Goal: Task Accomplishment & Management: Use online tool/utility

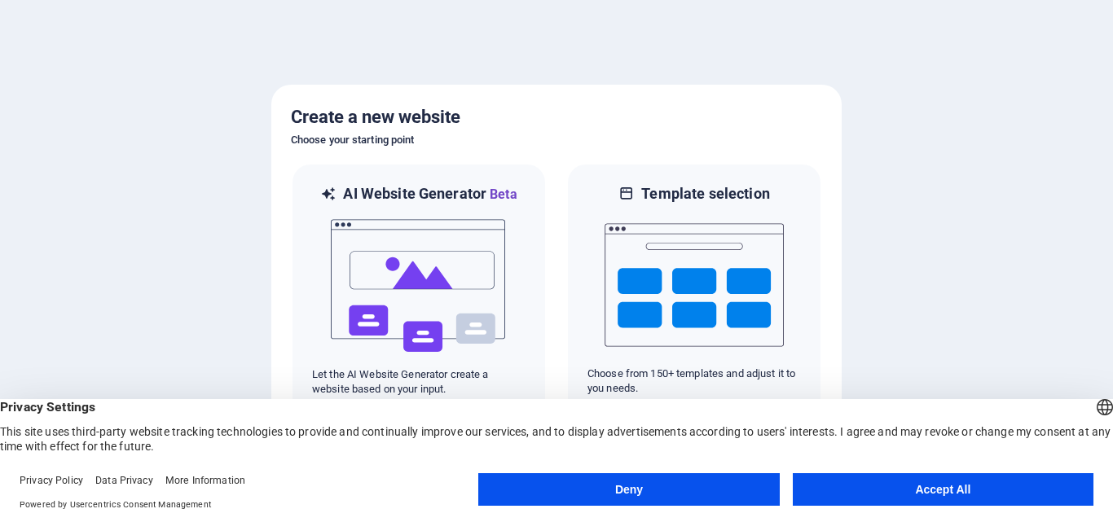
click at [935, 488] on button "Accept All" at bounding box center [943, 490] width 301 height 33
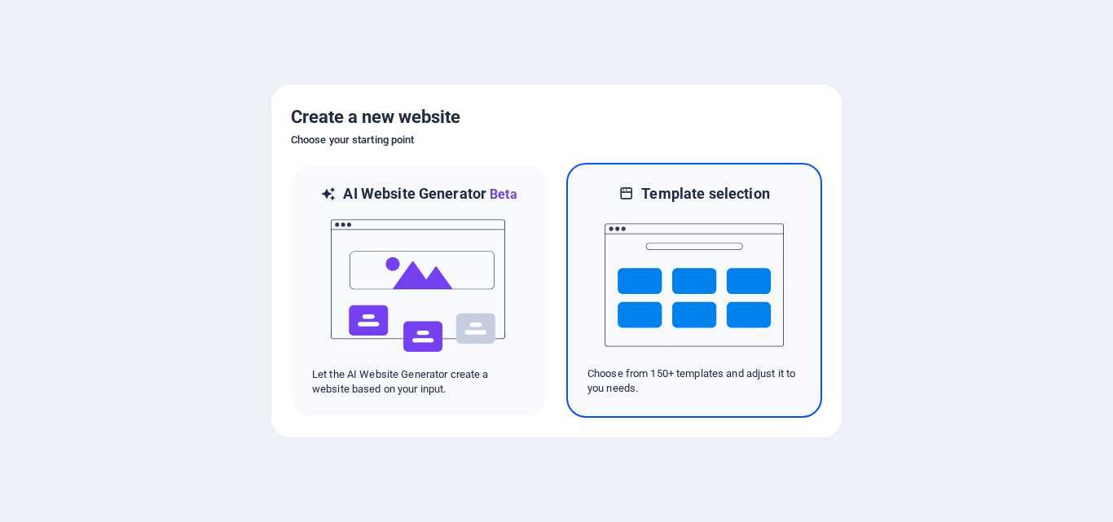
click at [704, 315] on img at bounding box center [694, 285] width 179 height 163
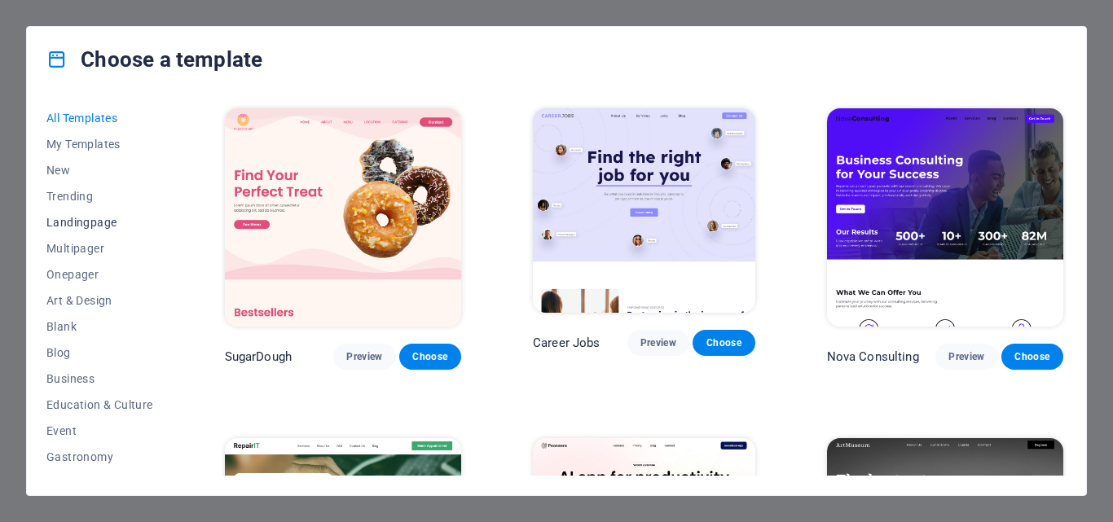
click at [104, 224] on span "Landingpage" at bounding box center [99, 222] width 107 height 13
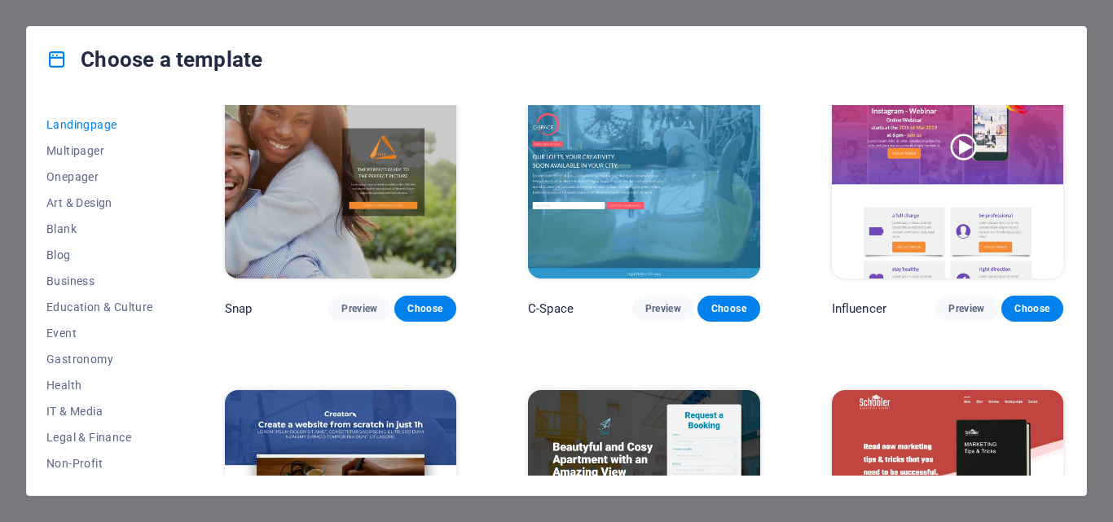
scroll to position [1356, 0]
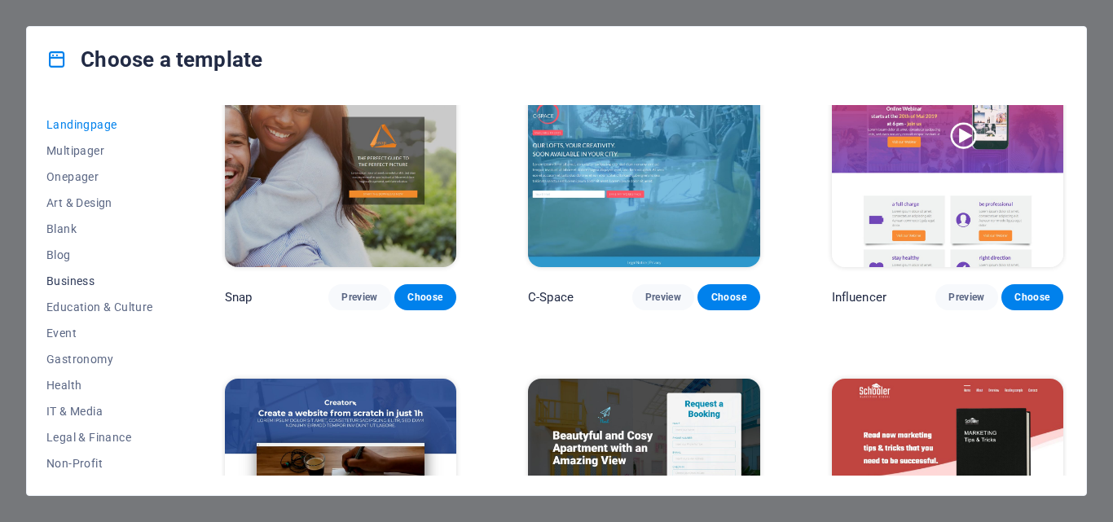
click at [78, 276] on span "Business" at bounding box center [99, 281] width 107 height 13
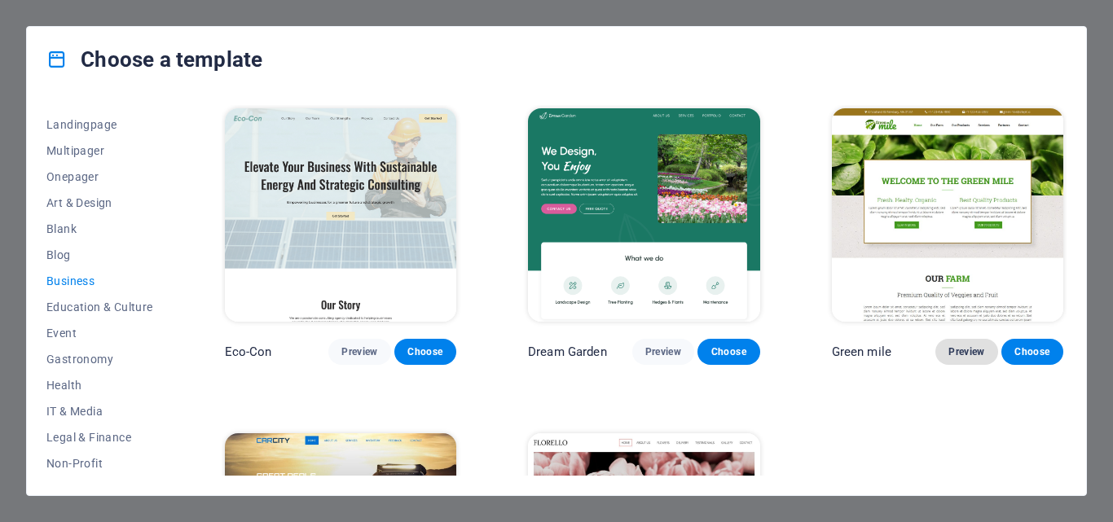
click at [959, 355] on span "Preview" at bounding box center [967, 352] width 36 height 13
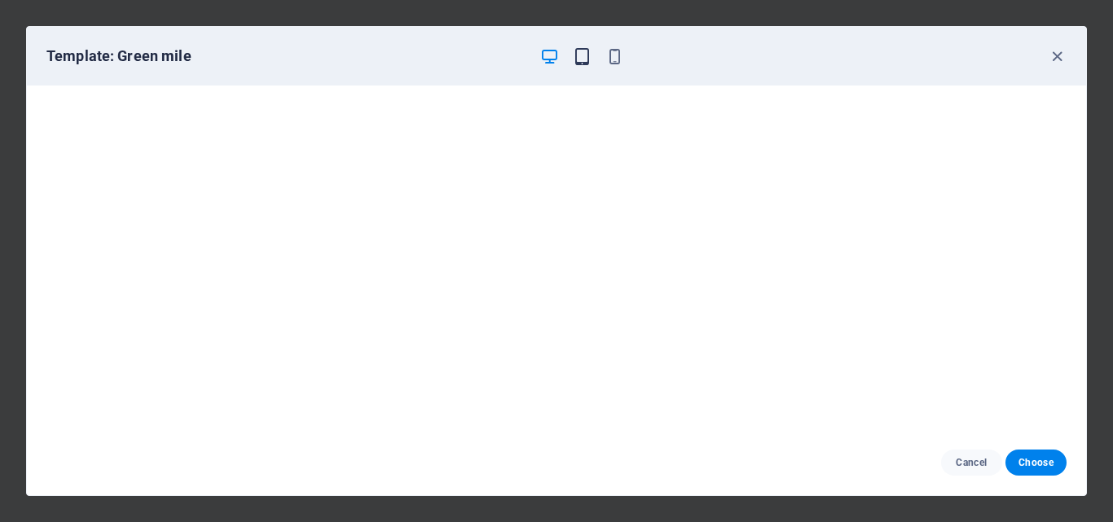
click at [581, 61] on icon "button" at bounding box center [582, 56] width 19 height 19
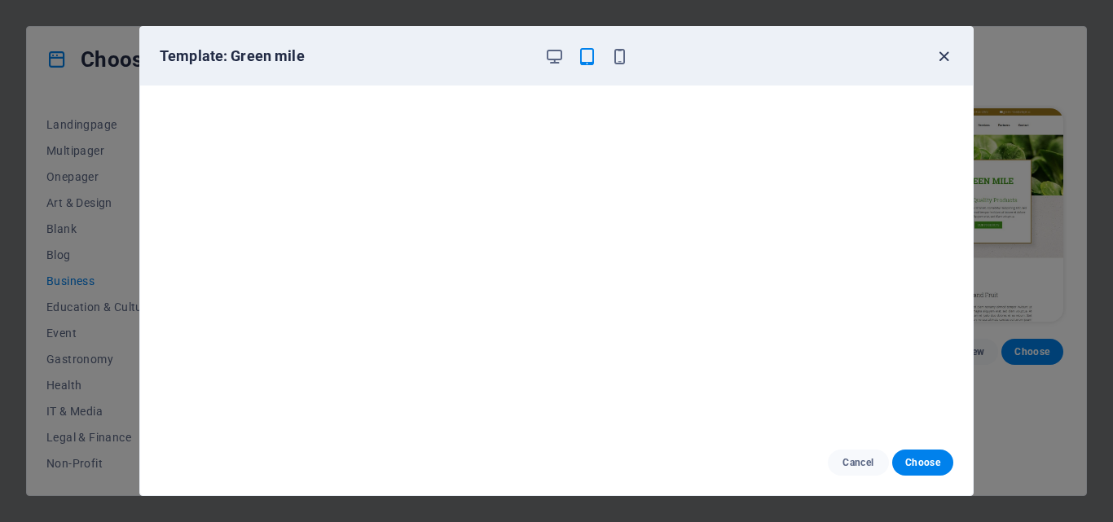
click at [944, 60] on icon "button" at bounding box center [944, 56] width 19 height 19
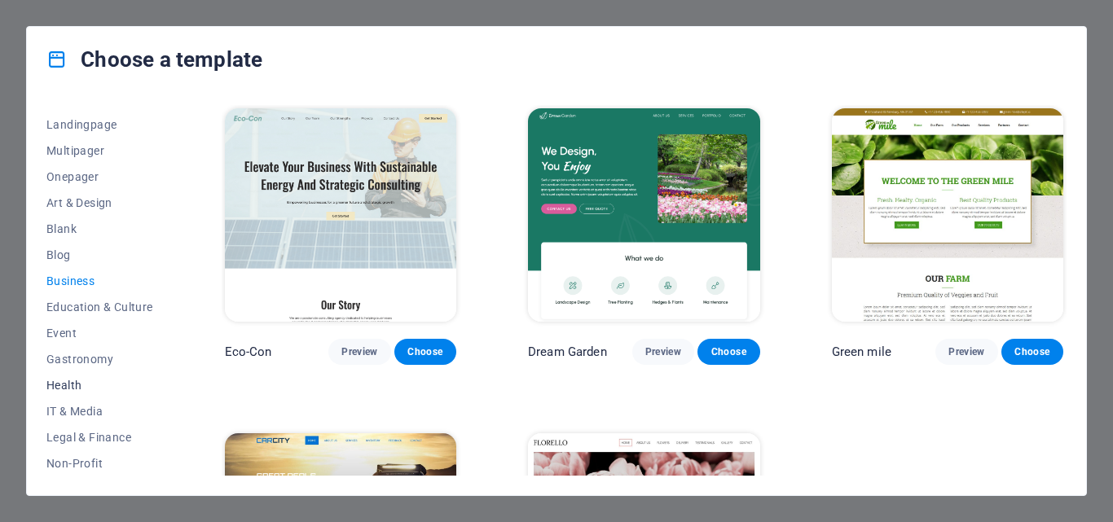
click at [81, 383] on span "Health" at bounding box center [99, 385] width 107 height 13
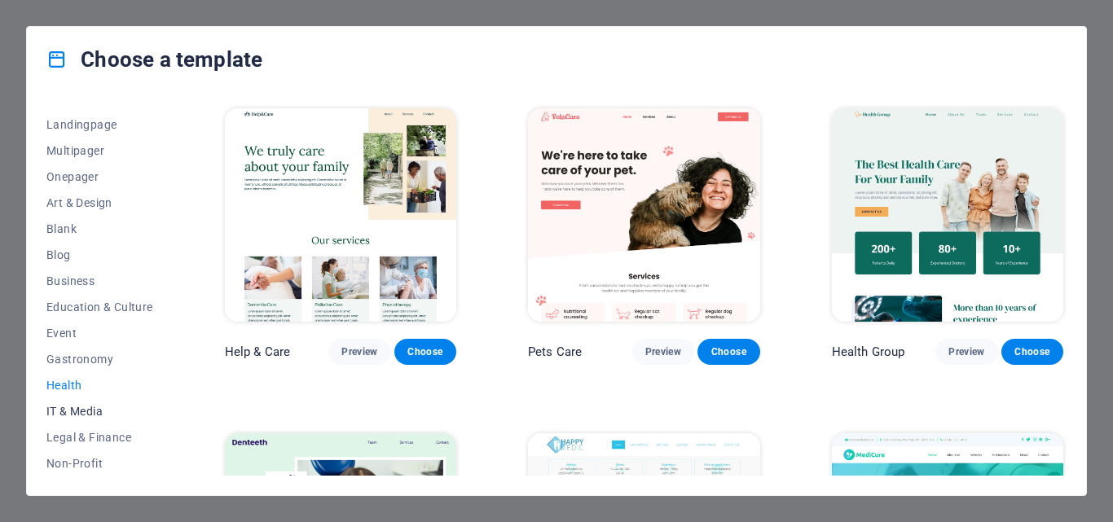
click at [77, 406] on span "IT & Media" at bounding box center [99, 411] width 107 height 13
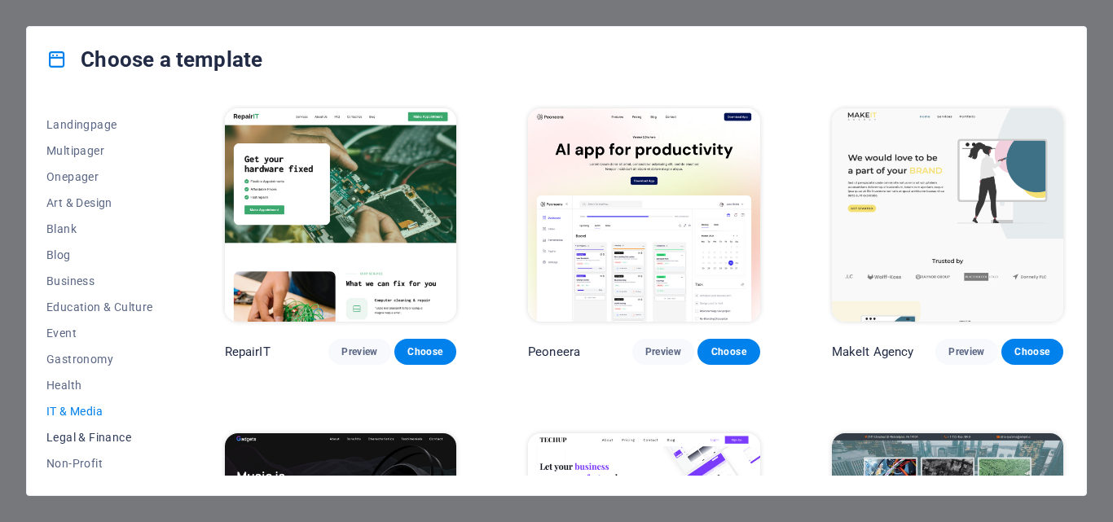
click at [99, 440] on span "Legal & Finance" at bounding box center [99, 437] width 107 height 13
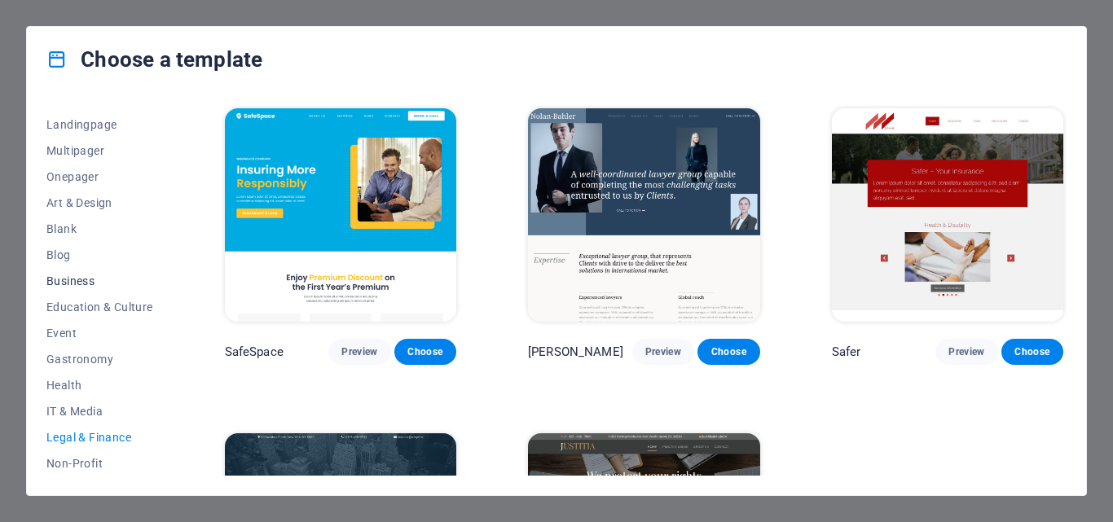
click at [81, 288] on button "Business" at bounding box center [99, 281] width 107 height 26
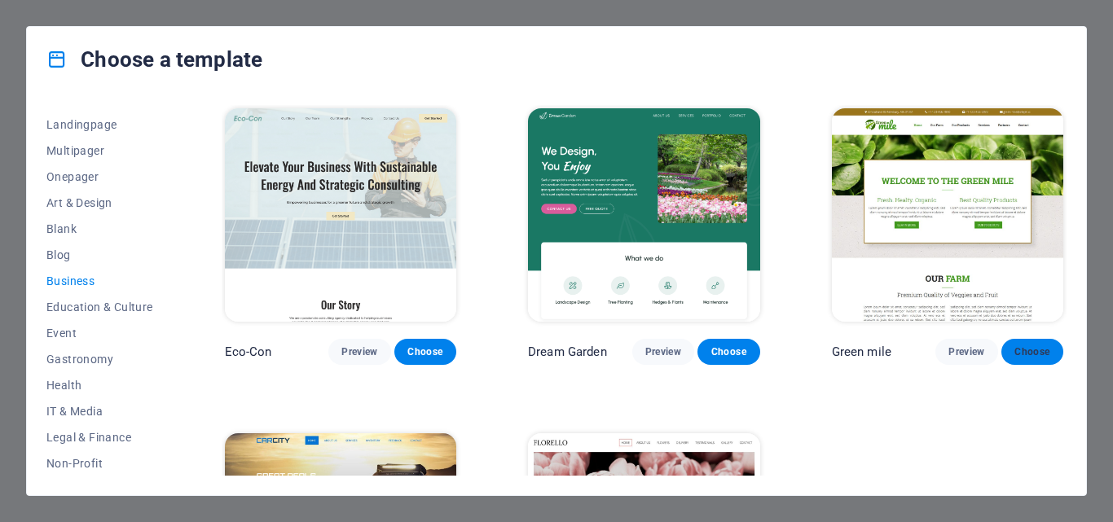
click at [1034, 346] on span "Choose" at bounding box center [1033, 352] width 36 height 13
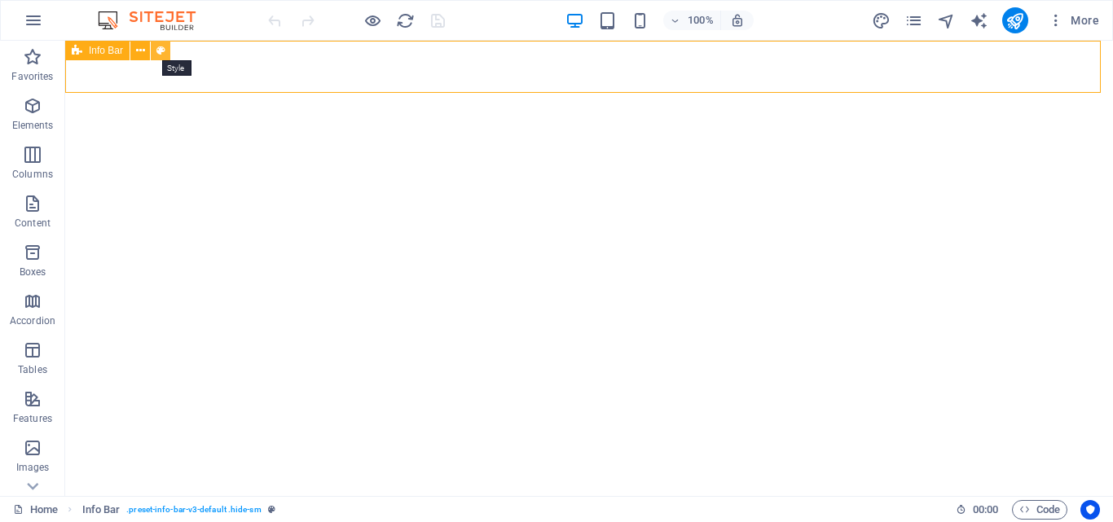
click at [160, 52] on icon at bounding box center [161, 50] width 9 height 17
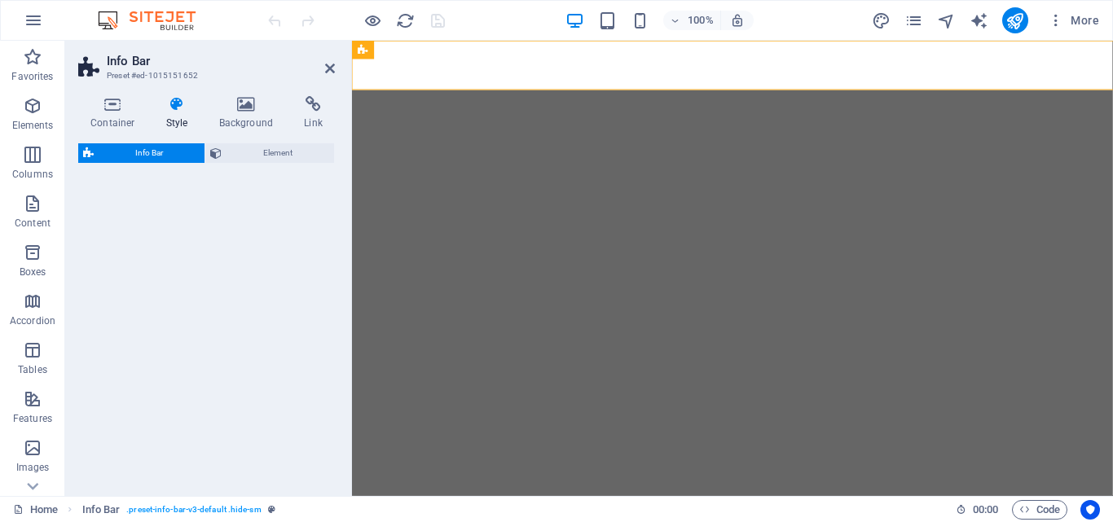
select select "rem"
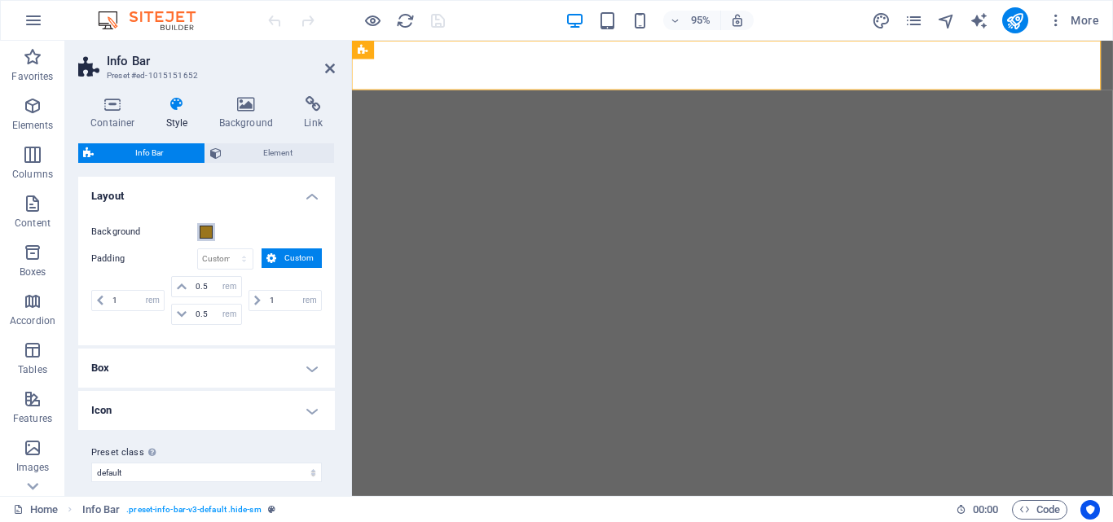
click at [205, 230] on span at bounding box center [206, 232] width 13 height 13
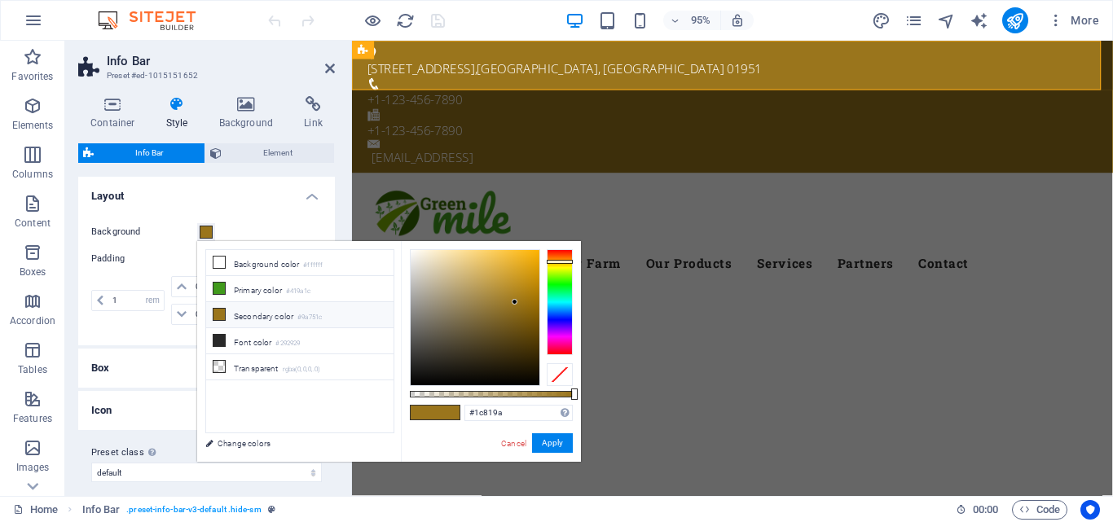
click at [558, 305] on div at bounding box center [560, 302] width 26 height 106
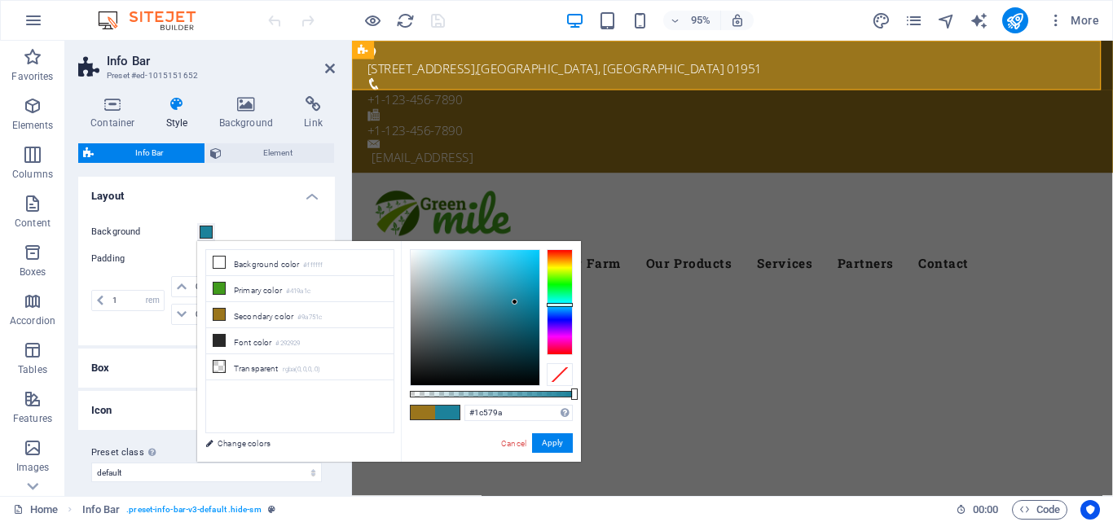
click at [562, 311] on div at bounding box center [560, 302] width 26 height 106
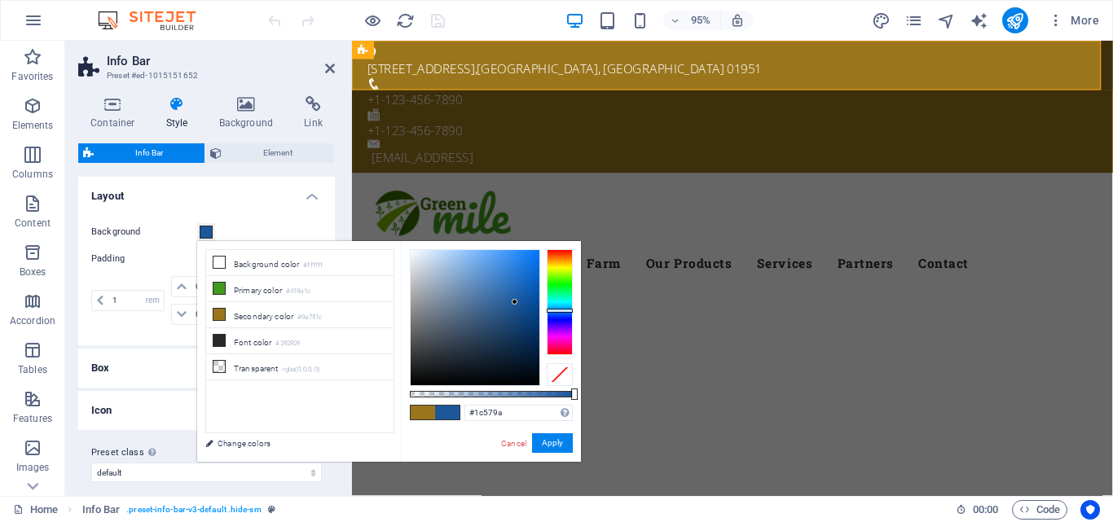
type input "#1571d8"
click at [527, 270] on div at bounding box center [475, 317] width 129 height 135
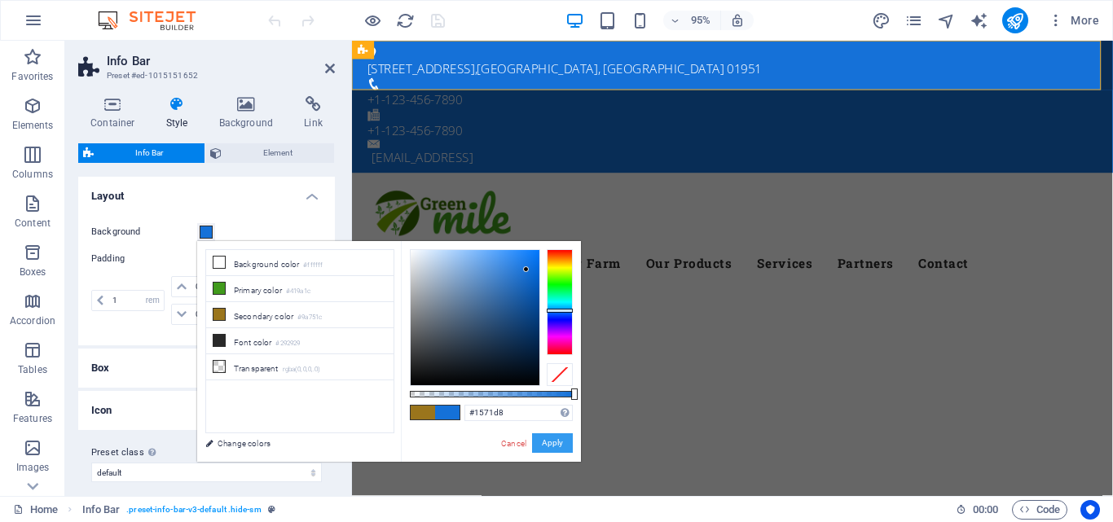
click at [558, 445] on button "Apply" at bounding box center [552, 444] width 41 height 20
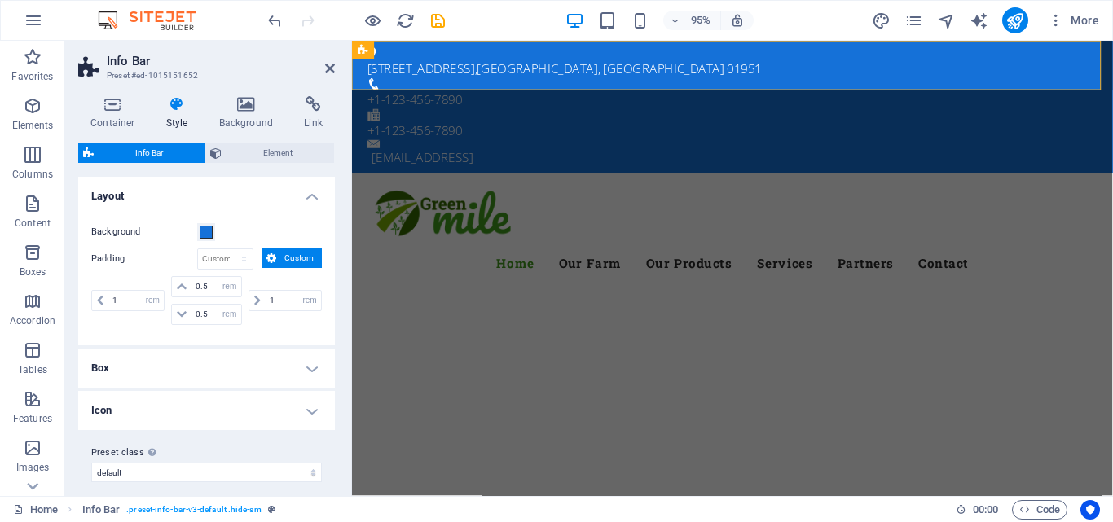
click at [315, 366] on h4 "Box" at bounding box center [206, 368] width 257 height 39
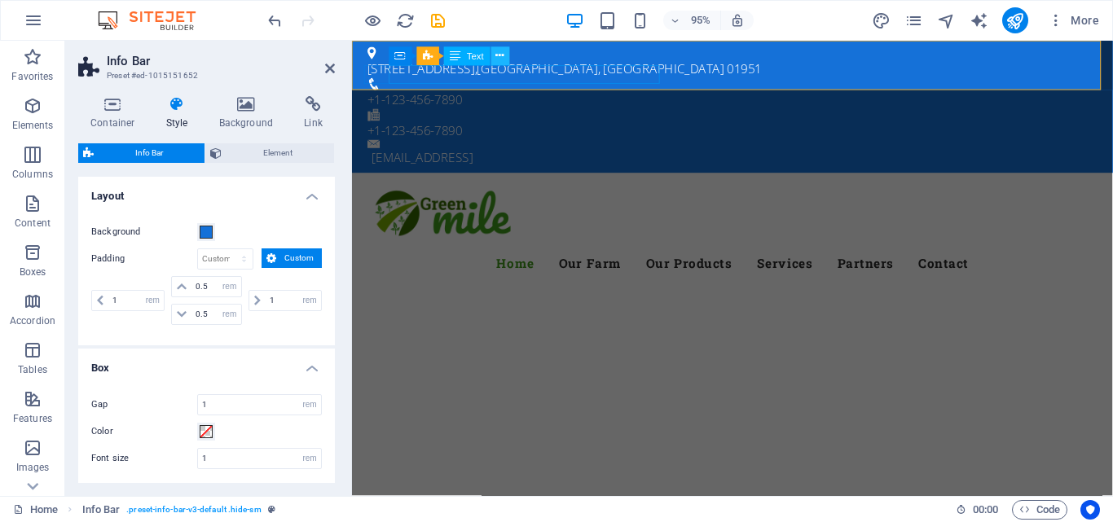
click at [496, 56] on icon at bounding box center [500, 56] width 8 height 16
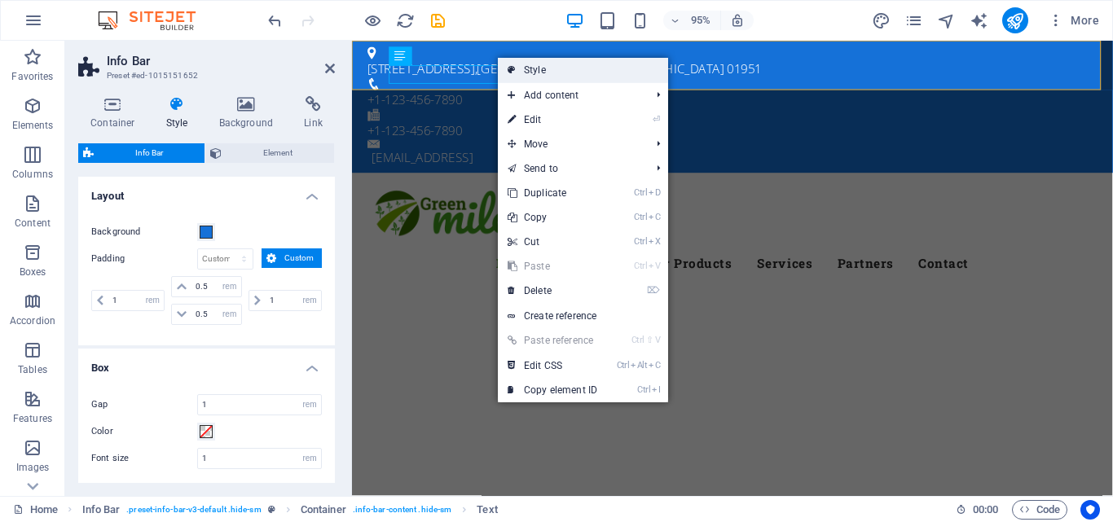
click at [578, 78] on link "Style" at bounding box center [583, 70] width 170 height 24
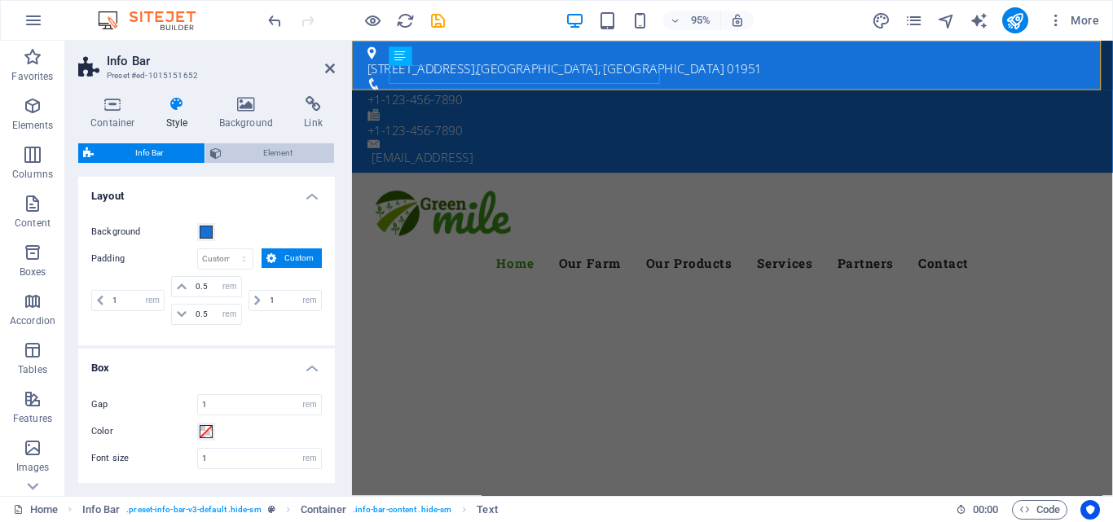
click at [264, 146] on span "Element" at bounding box center [278, 153] width 103 height 20
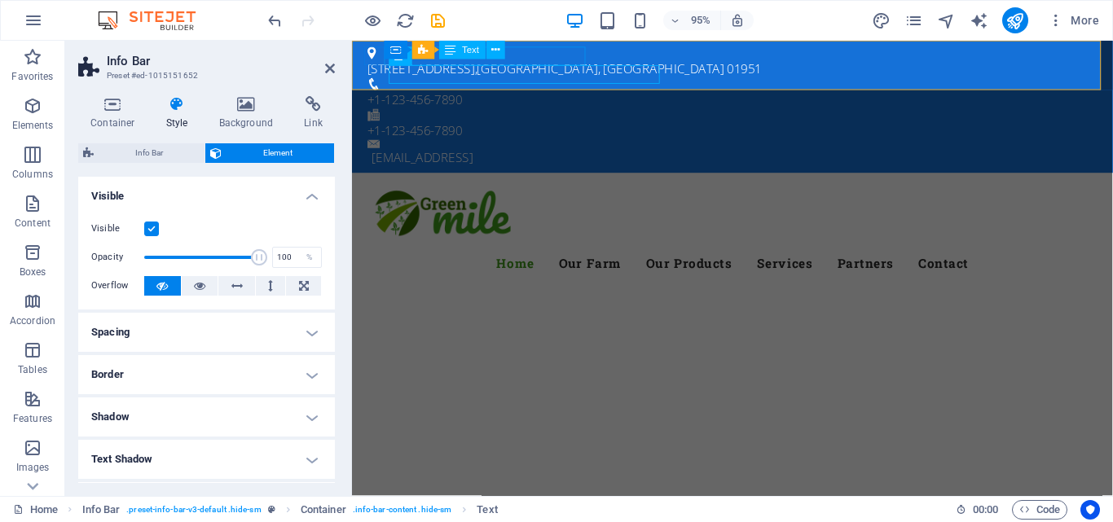
click at [560, 61] on div "50 Scotland Rd , Newbury, MA 01951" at bounding box center [746, 70] width 756 height 20
click at [560, 60] on div "50 Scotland Rd , Newbury, MA 01951" at bounding box center [746, 70] width 756 height 20
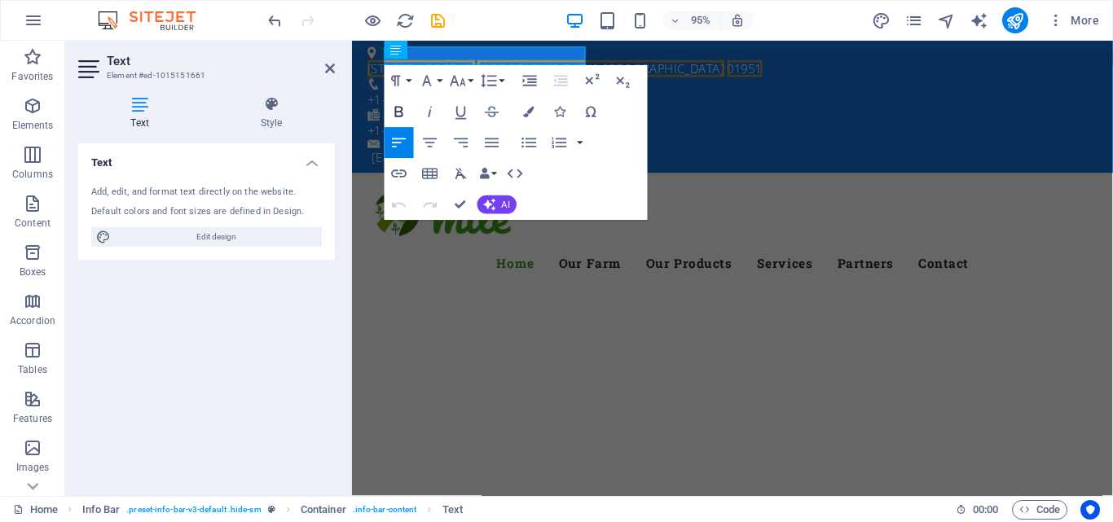
click at [403, 111] on icon "button" at bounding box center [399, 112] width 19 height 19
click at [137, 108] on icon at bounding box center [139, 104] width 123 height 16
click at [151, 186] on div "Add, edit, and format text directly on the website." at bounding box center [206, 193] width 231 height 14
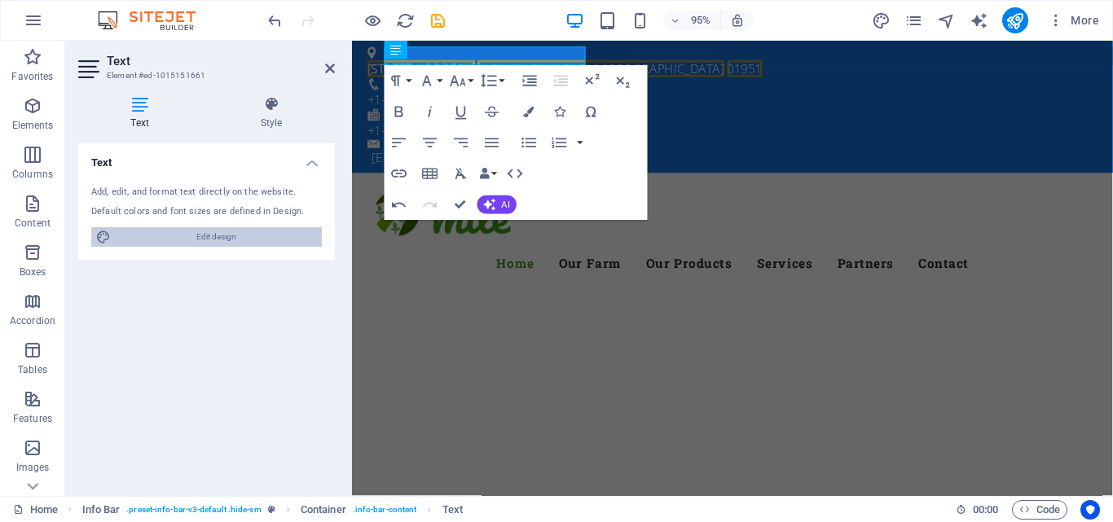
click at [187, 230] on span "Edit design" at bounding box center [216, 237] width 201 height 20
select select "px"
select select "300"
select select "px"
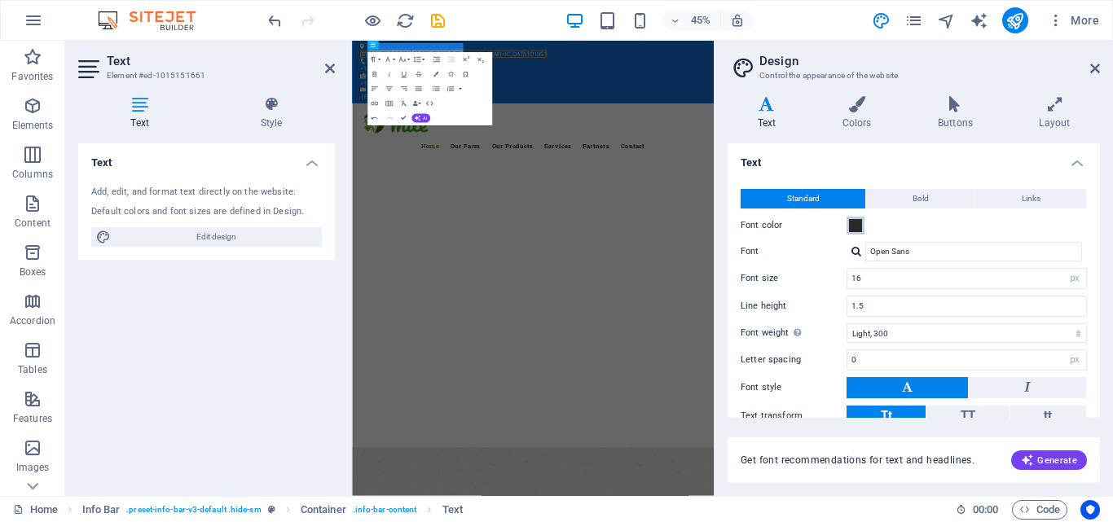
click at [856, 226] on span at bounding box center [855, 225] width 13 height 13
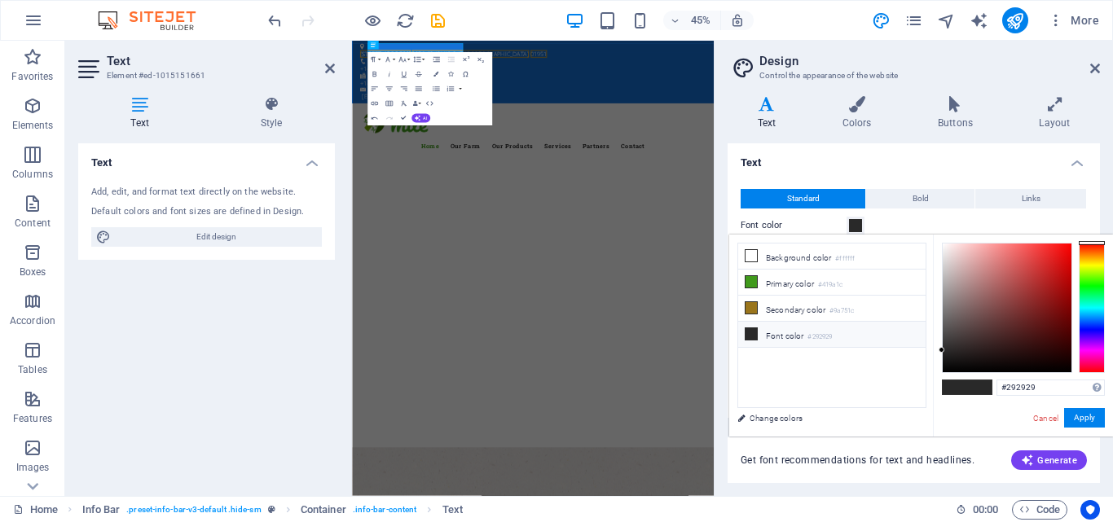
click at [856, 226] on span at bounding box center [855, 225] width 13 height 13
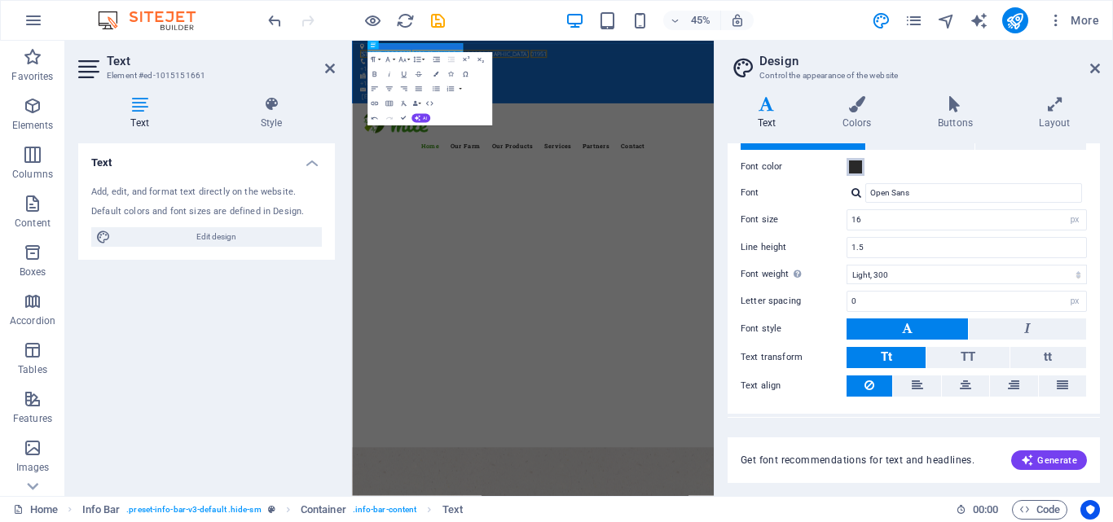
scroll to position [97, 0]
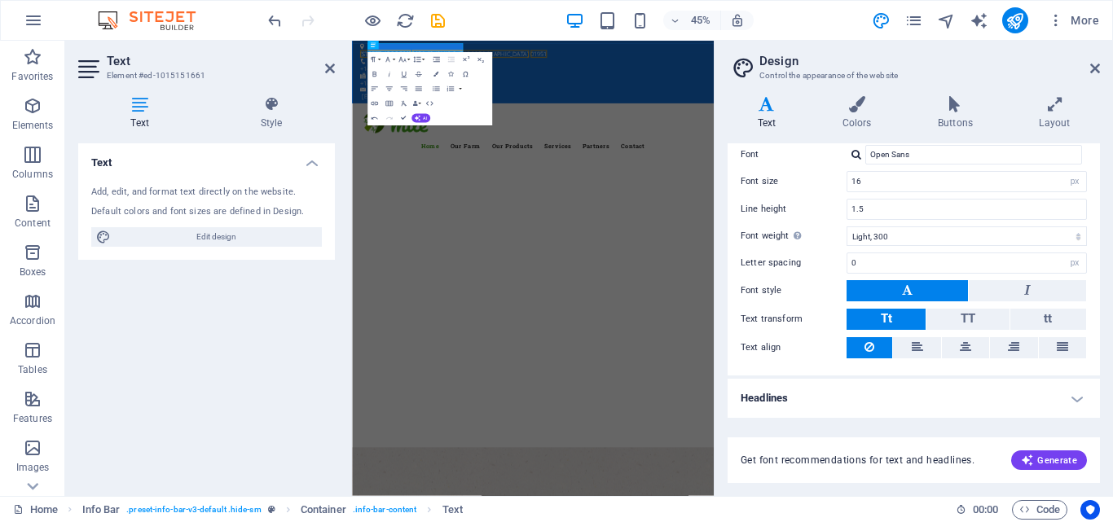
click at [1078, 399] on h4 "Headlines" at bounding box center [914, 398] width 373 height 39
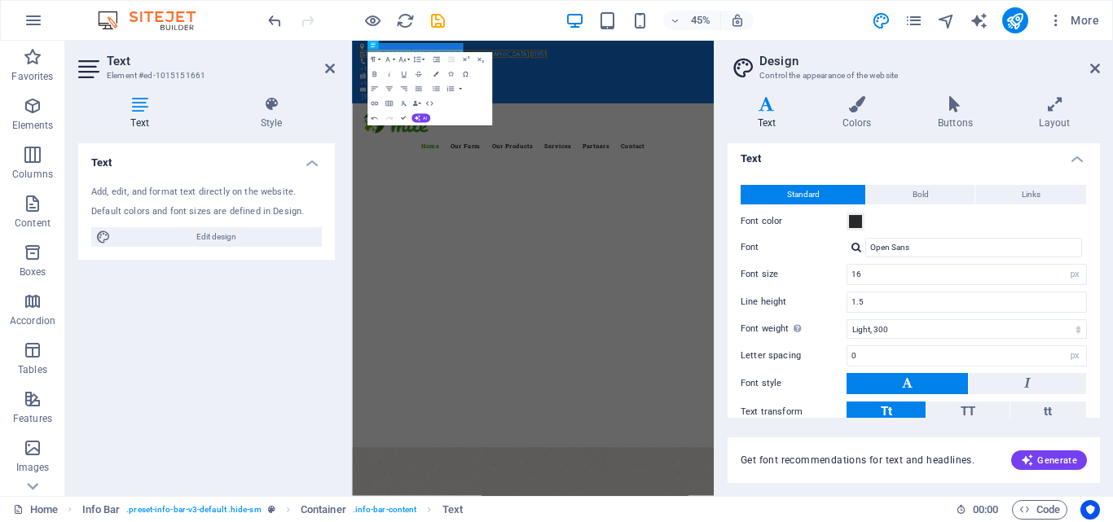
scroll to position [0, 0]
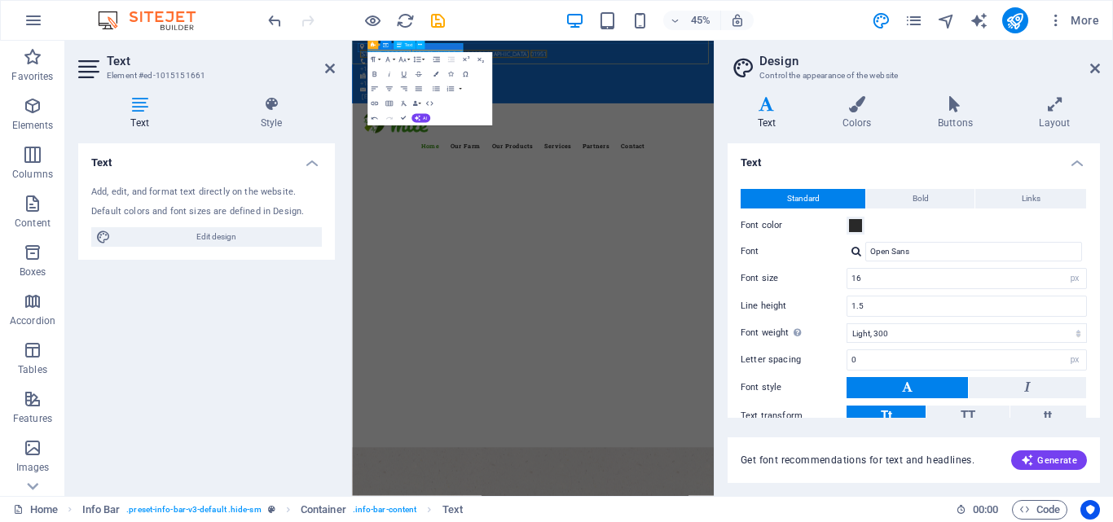
click at [542, 61] on span "Newbury, MA" at bounding box center [616, 70] width 260 height 18
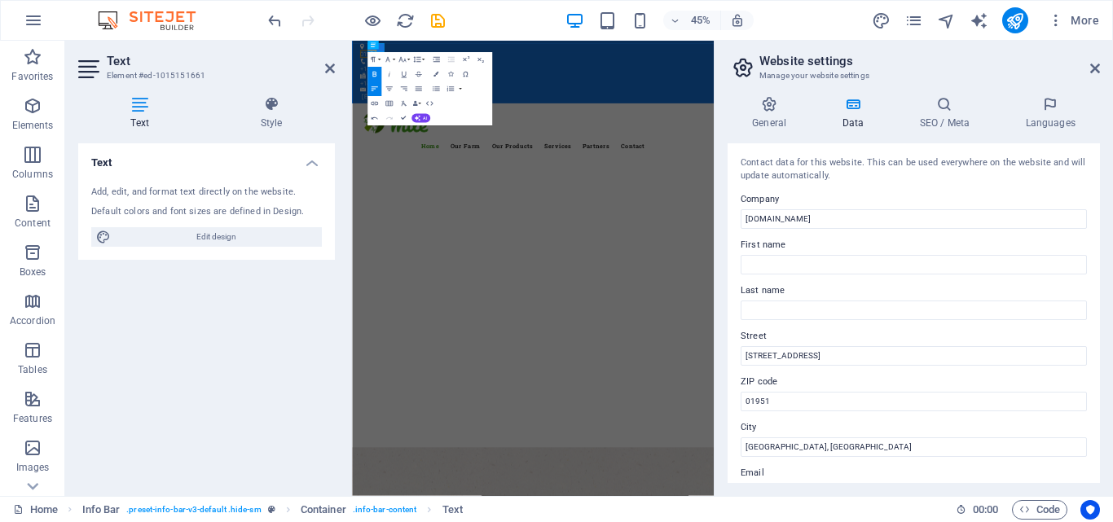
click at [371, 80] on button "Bold" at bounding box center [375, 74] width 14 height 15
click at [776, 130] on h4 "General" at bounding box center [773, 113] width 90 height 34
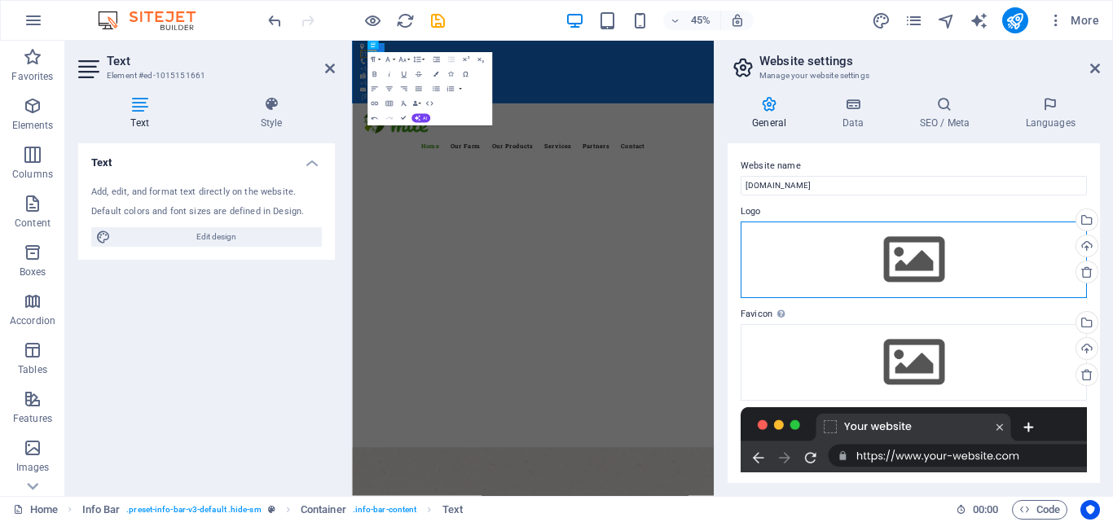
click at [925, 254] on div "Drag files here, click to choose files or select files from Files or our free s…" at bounding box center [914, 260] width 346 height 77
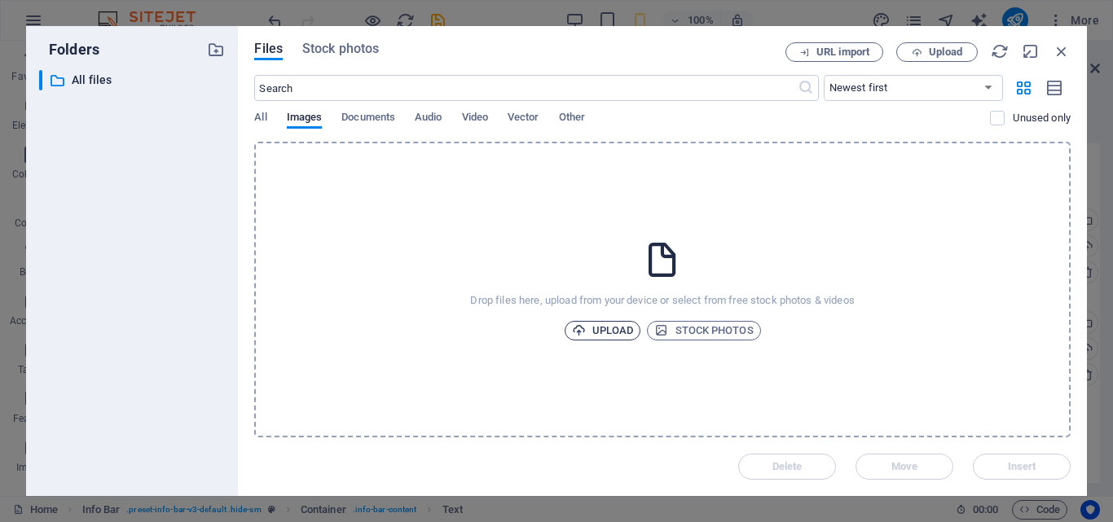
click at [602, 331] on span "Upload" at bounding box center [603, 331] width 62 height 20
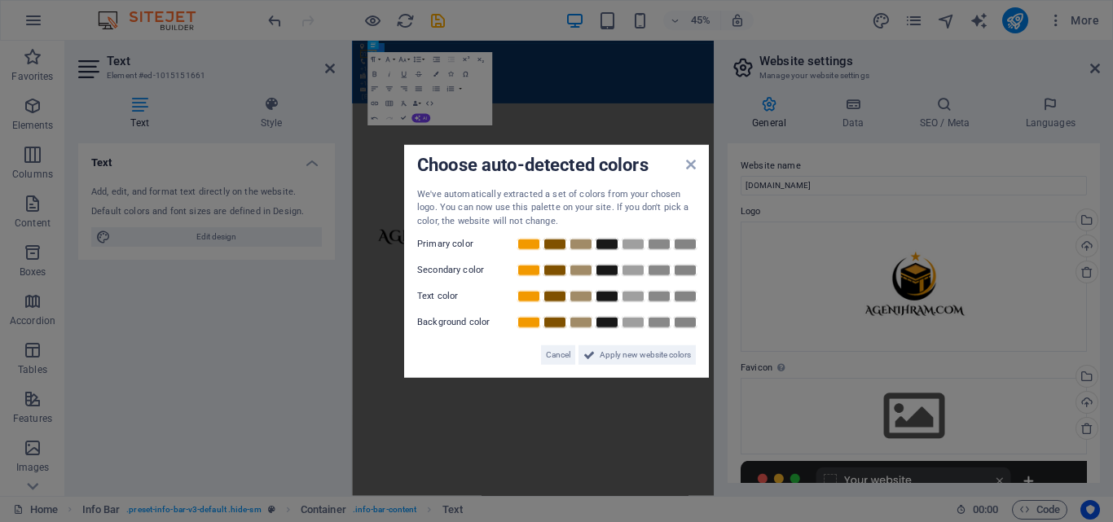
click at [696, 164] on div "Choose auto-detected colors We've automatically extracted a set of colors from …" at bounding box center [556, 261] width 305 height 234
click at [691, 162] on icon at bounding box center [691, 163] width 10 height 13
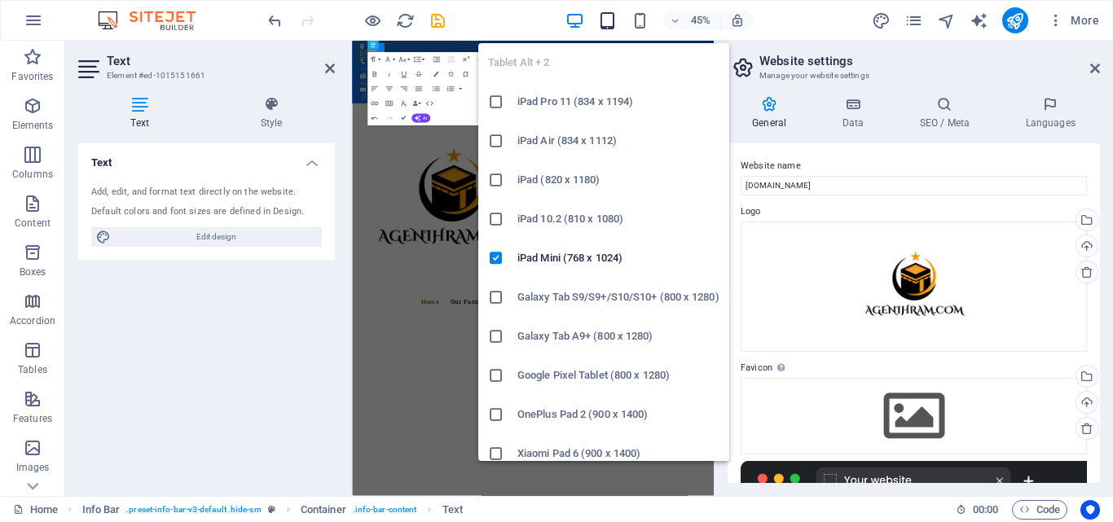
click at [610, 25] on icon "button" at bounding box center [607, 20] width 19 height 19
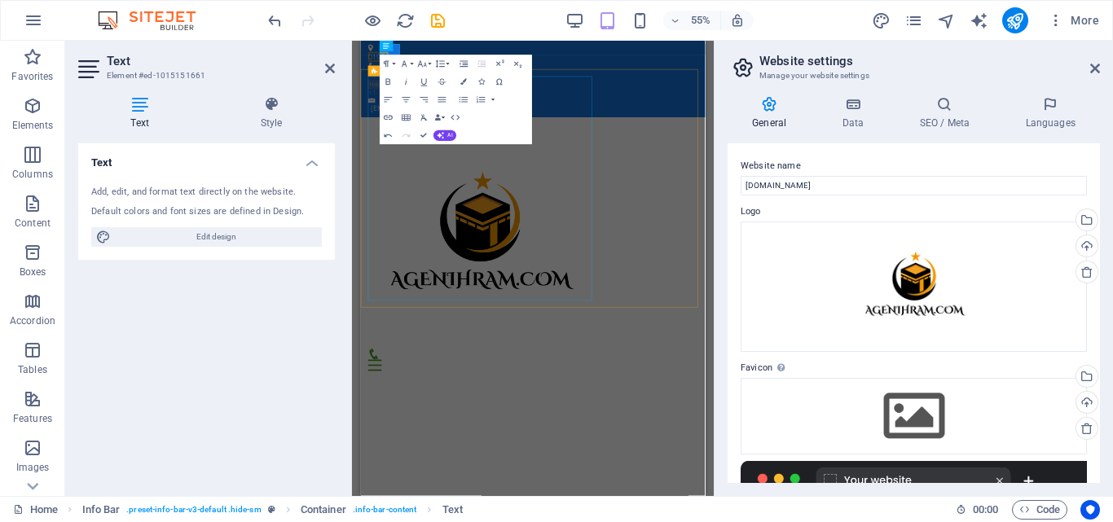
click at [723, 395] on div at bounding box center [673, 397] width 600 height 408
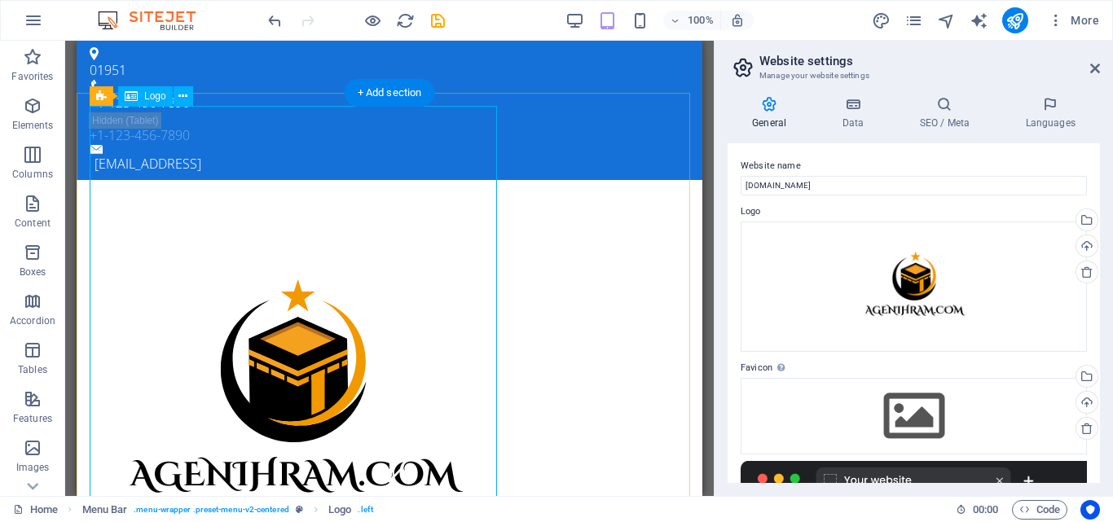
click at [348, 223] on div at bounding box center [390, 397] width 600 height 408
click at [183, 97] on icon at bounding box center [183, 96] width 9 height 17
click at [576, 180] on div "Menu Home Our Farm Our Products Services Partners Contact" at bounding box center [390, 417] width 626 height 474
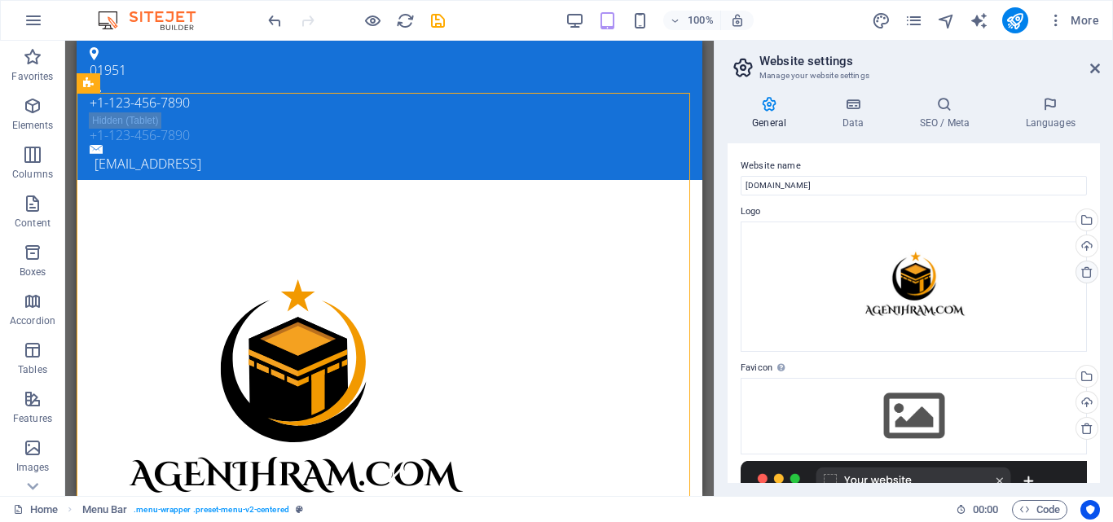
click at [1082, 271] on icon at bounding box center [1087, 272] width 13 height 13
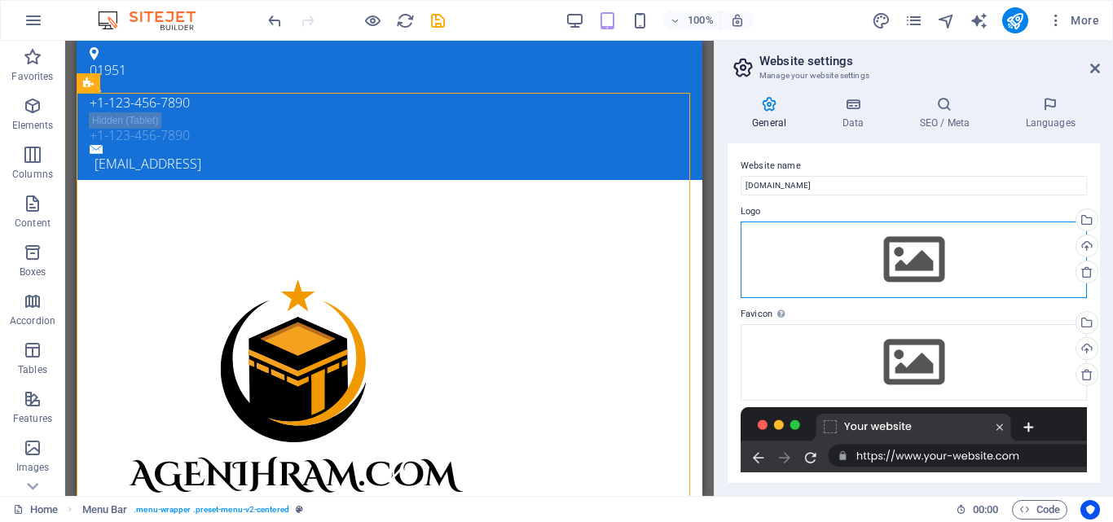
click at [921, 251] on div "Drag files here, click to choose files or select files from Files or our free s…" at bounding box center [914, 260] width 346 height 77
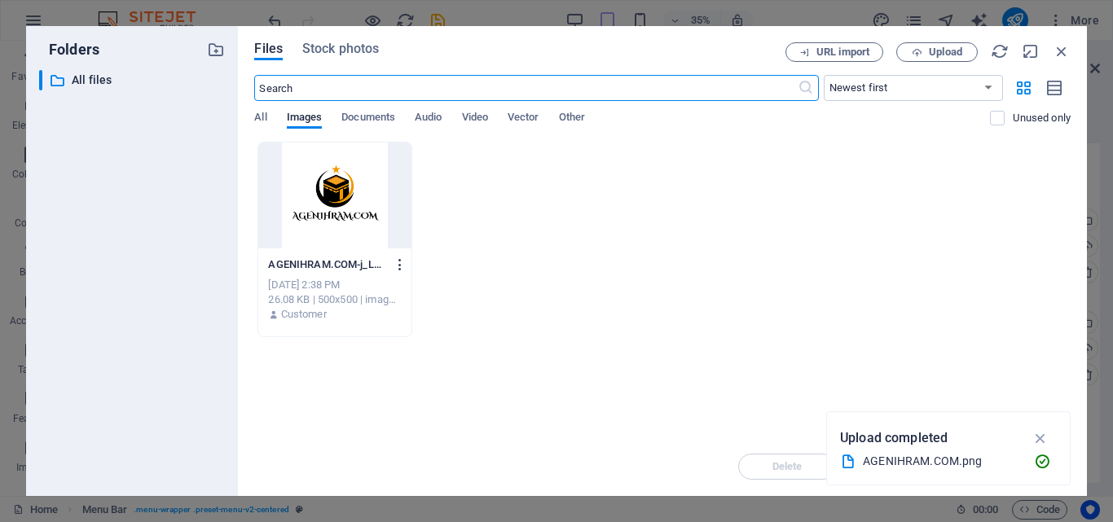
click at [400, 266] on icon "button" at bounding box center [400, 265] width 15 height 15
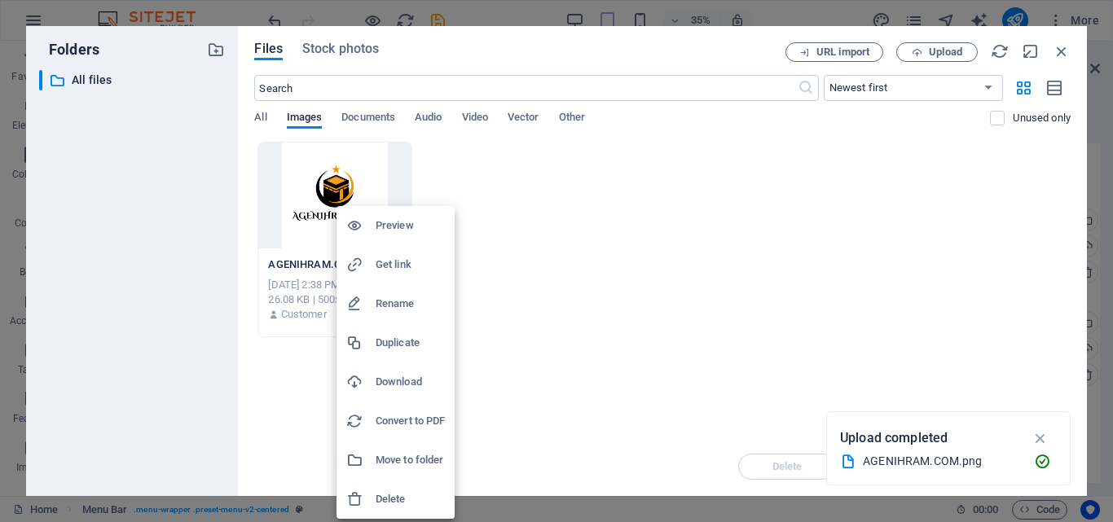
click at [401, 502] on h6 "Delete" at bounding box center [410, 500] width 69 height 20
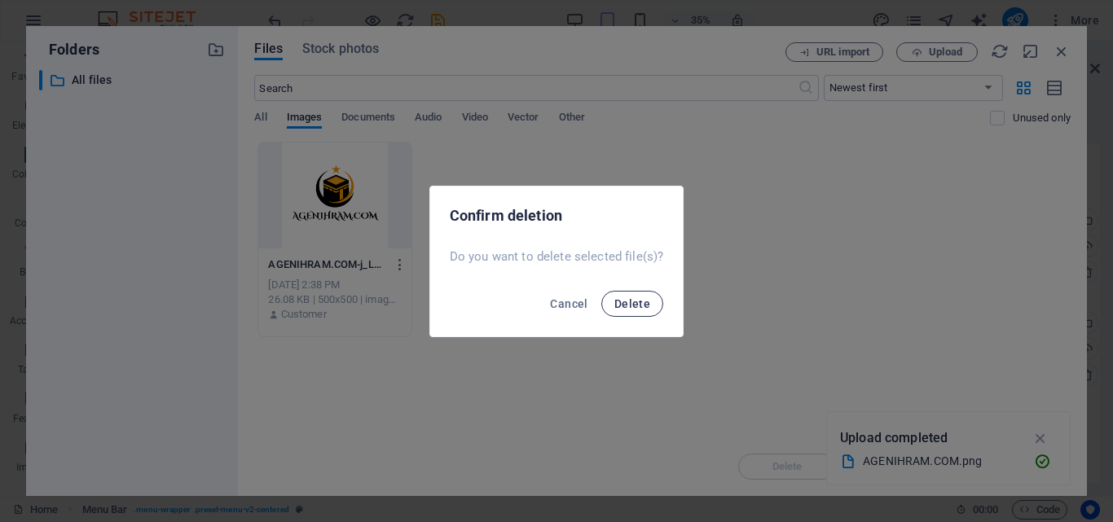
click at [644, 300] on span "Delete" at bounding box center [633, 304] width 36 height 13
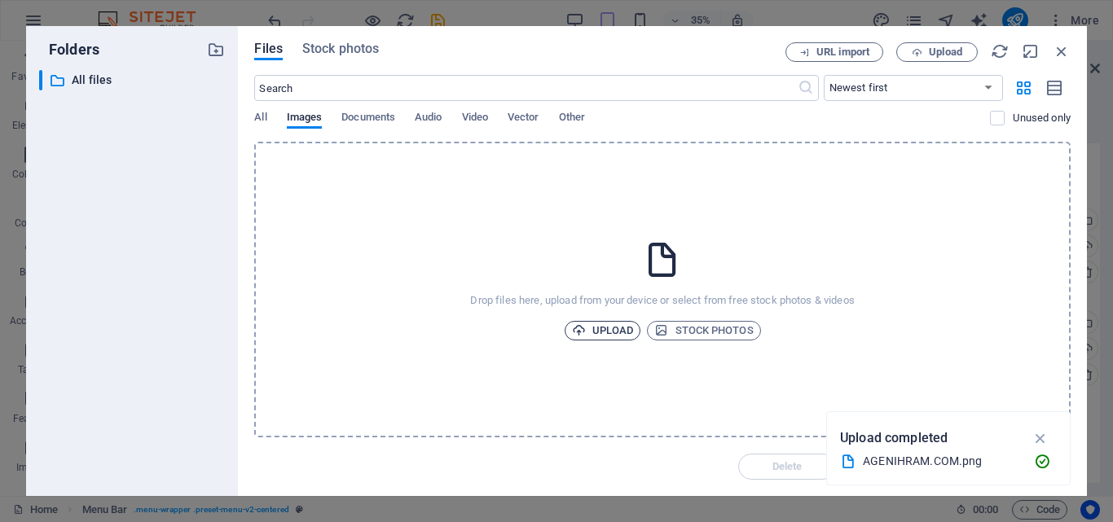
click at [620, 333] on span "Upload" at bounding box center [603, 331] width 62 height 20
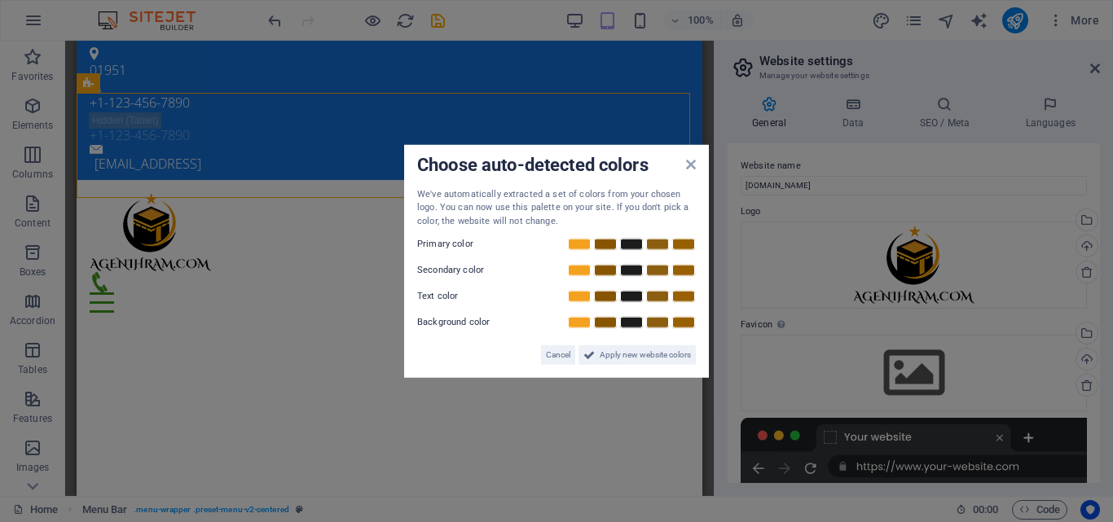
click at [318, 131] on aside "Choose auto-detected colors We've automatically extracted a set of colors from …" at bounding box center [556, 261] width 1113 height 522
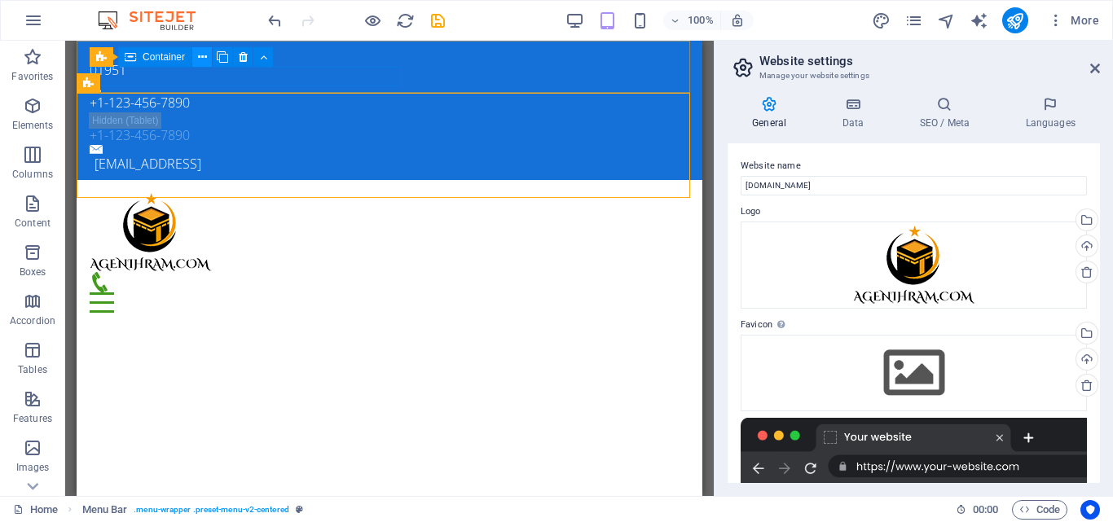
click at [204, 58] on icon at bounding box center [202, 57] width 9 height 17
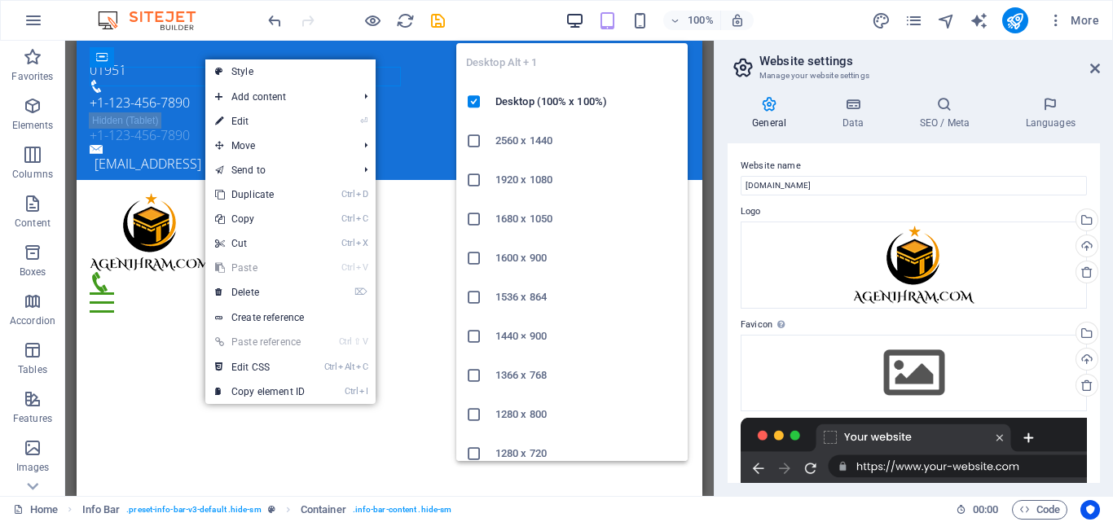
click at [579, 24] on icon "button" at bounding box center [575, 20] width 19 height 19
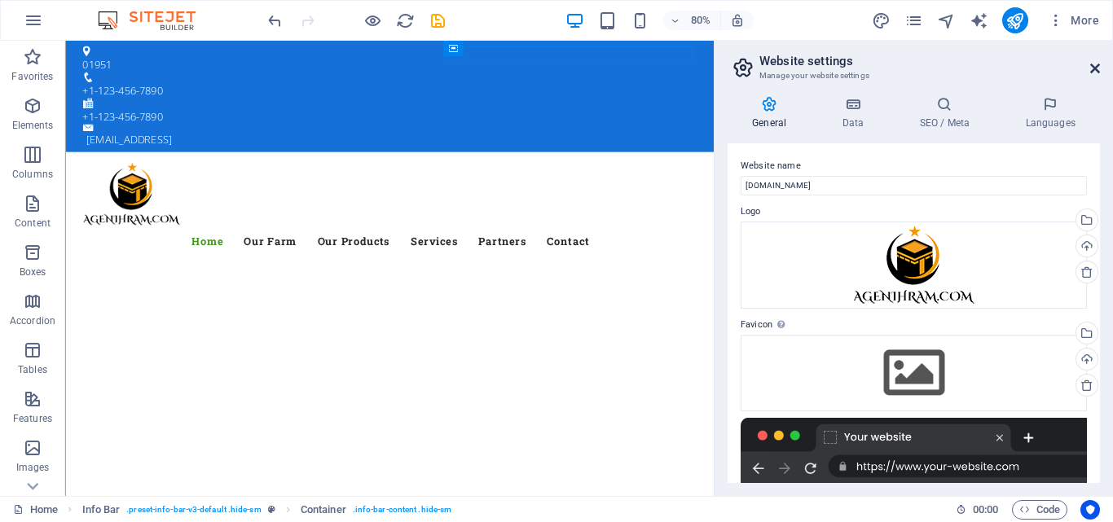
click at [1096, 68] on icon at bounding box center [1096, 68] width 10 height 13
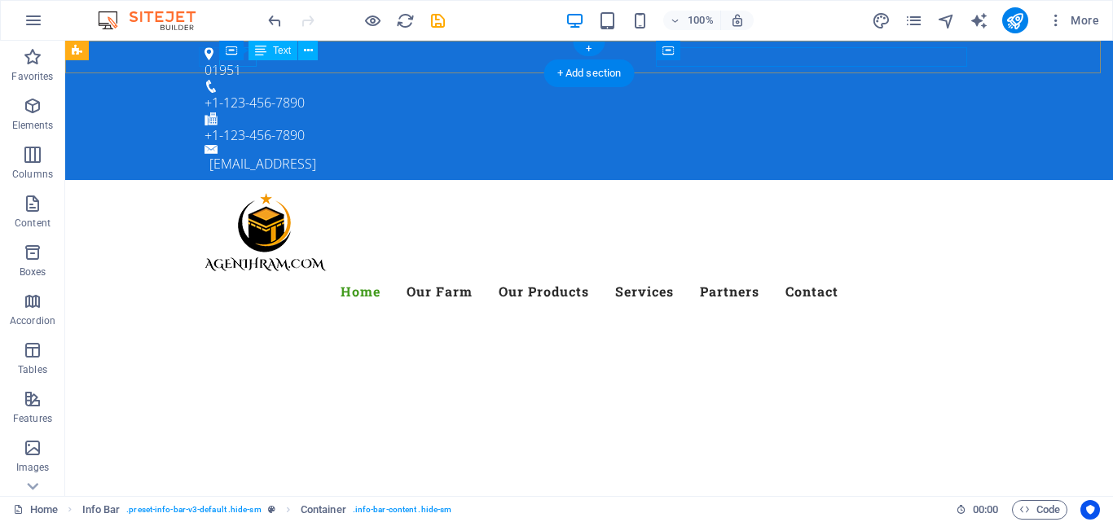
click at [241, 62] on span "01951" at bounding box center [223, 70] width 37 height 18
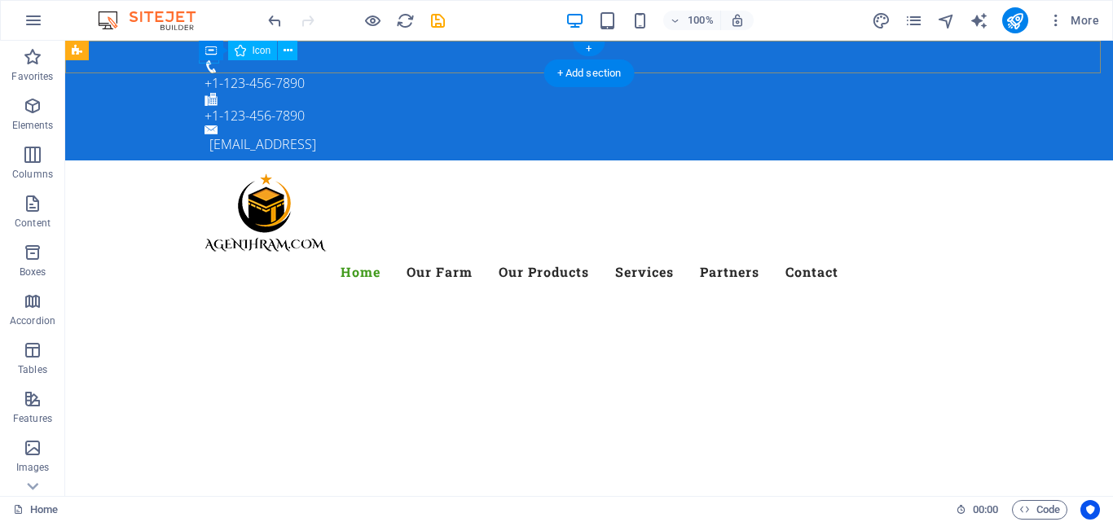
click at [218, 60] on figure at bounding box center [583, 53] width 756 height 13
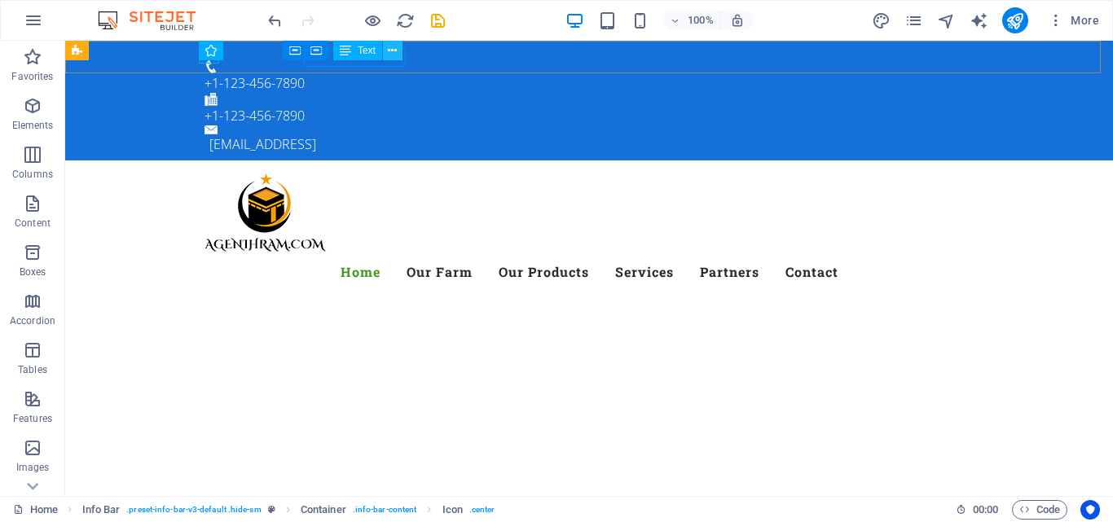
click at [391, 54] on icon at bounding box center [392, 50] width 9 height 17
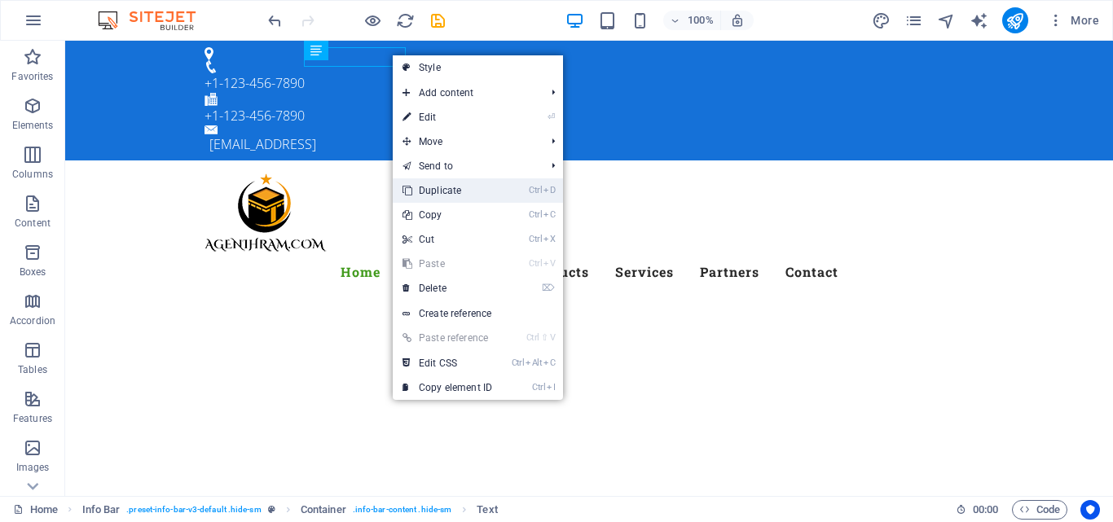
click at [447, 193] on link "Ctrl D Duplicate" at bounding box center [447, 191] width 109 height 24
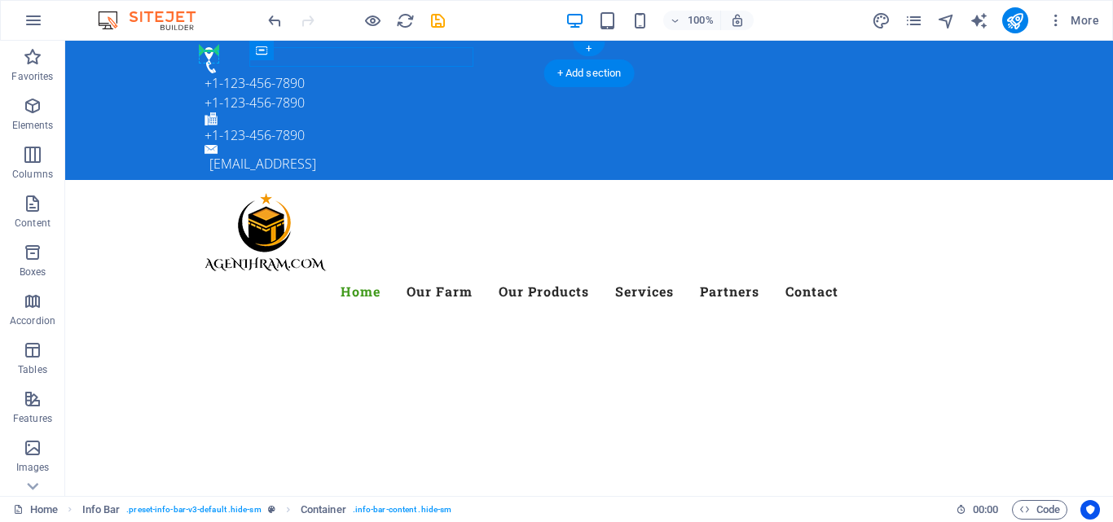
drag, startPoint x: 360, startPoint y: 96, endPoint x: 270, endPoint y: 96, distance: 90.5
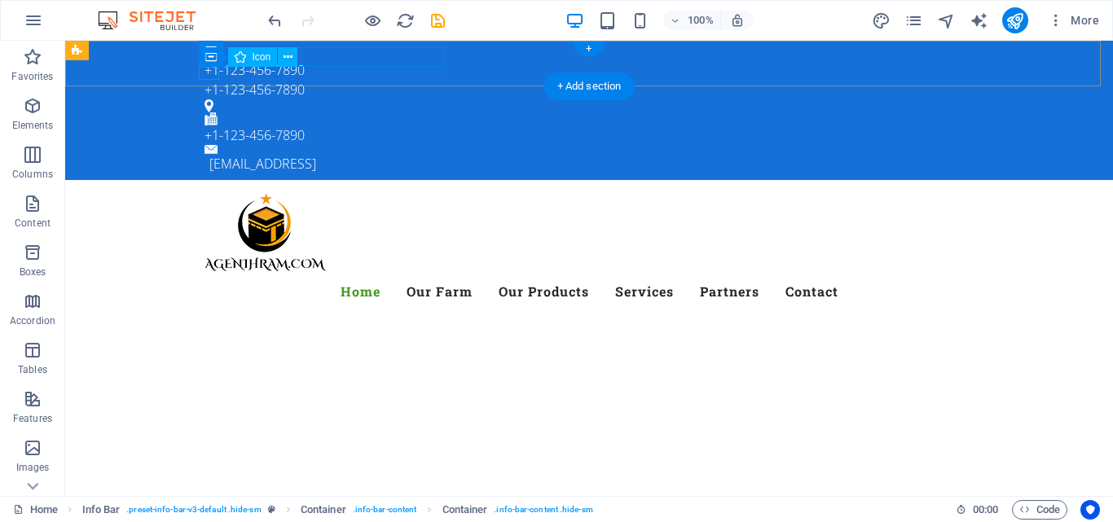
click at [205, 99] on figure at bounding box center [583, 105] width 756 height 13
click at [666, 145] on figure at bounding box center [589, 149] width 769 height 9
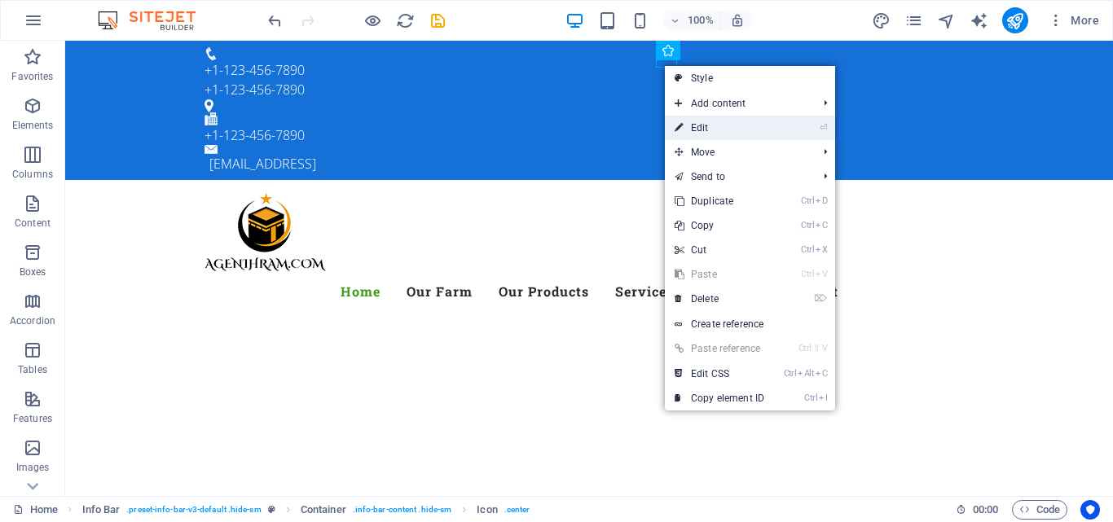
click at [691, 125] on link "⏎ Edit" at bounding box center [719, 128] width 109 height 24
select select "xMidYMid"
select select "px"
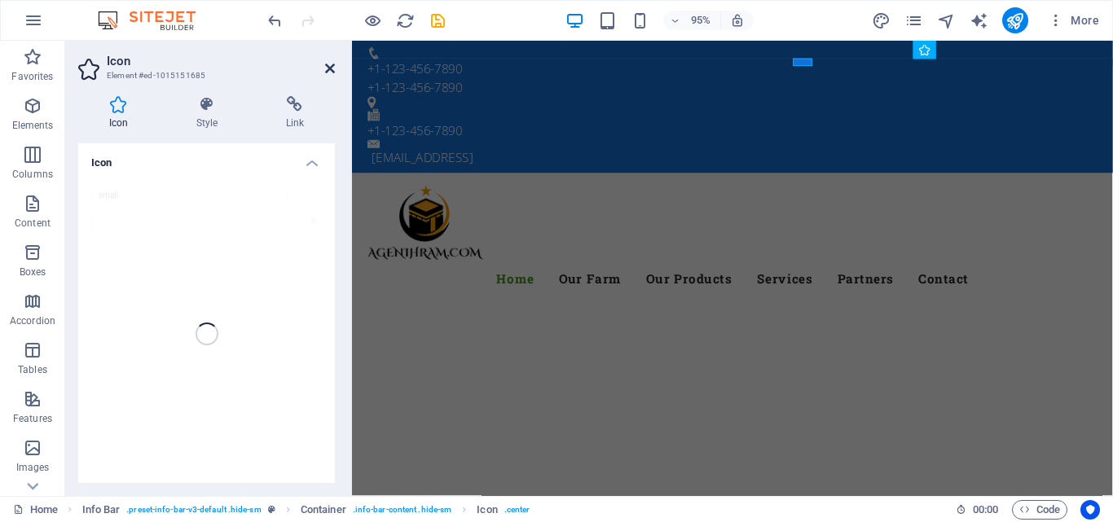
click at [327, 67] on icon at bounding box center [330, 68] width 10 height 13
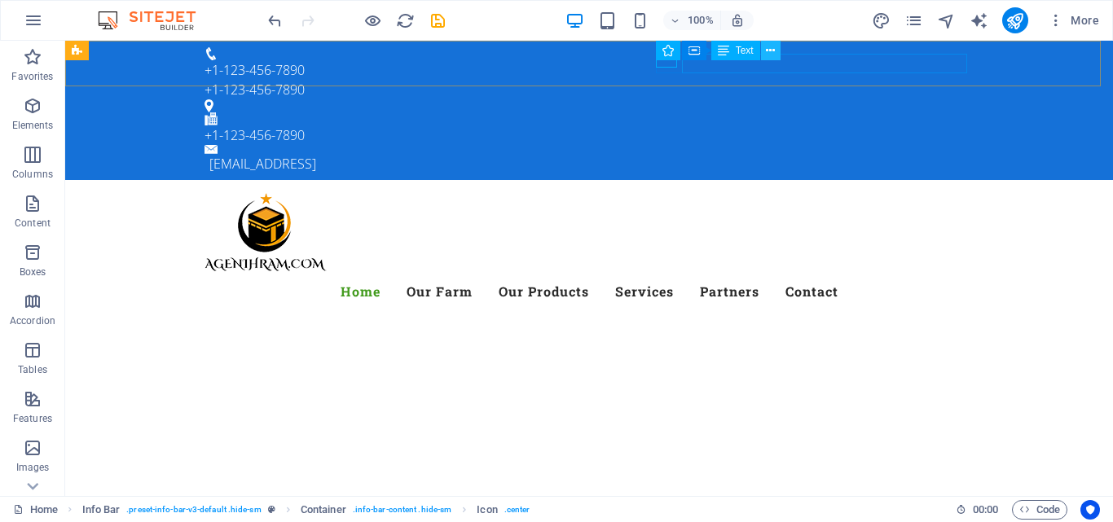
click at [768, 52] on icon at bounding box center [770, 50] width 9 height 17
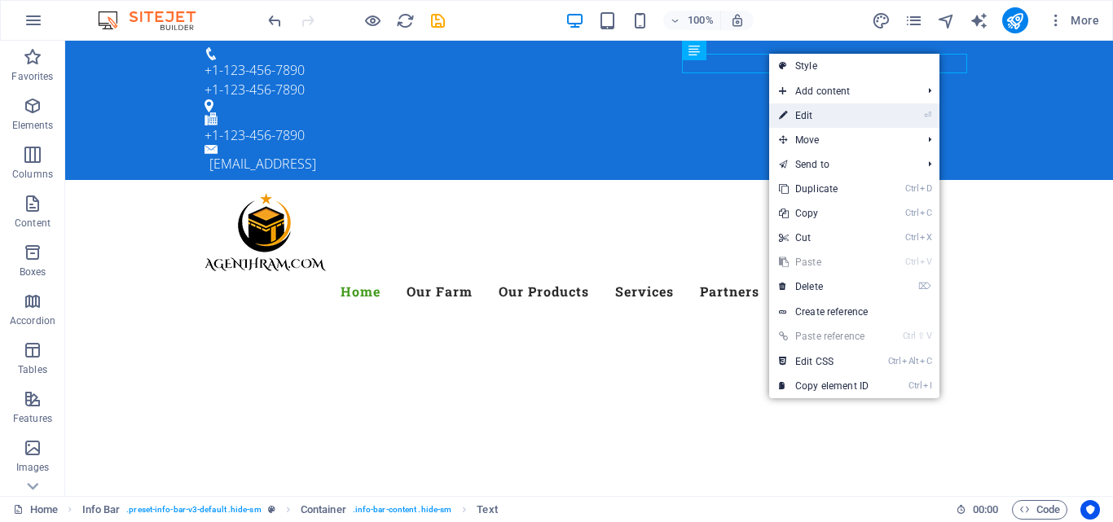
click at [796, 114] on link "⏎ Edit" at bounding box center [823, 116] width 109 height 24
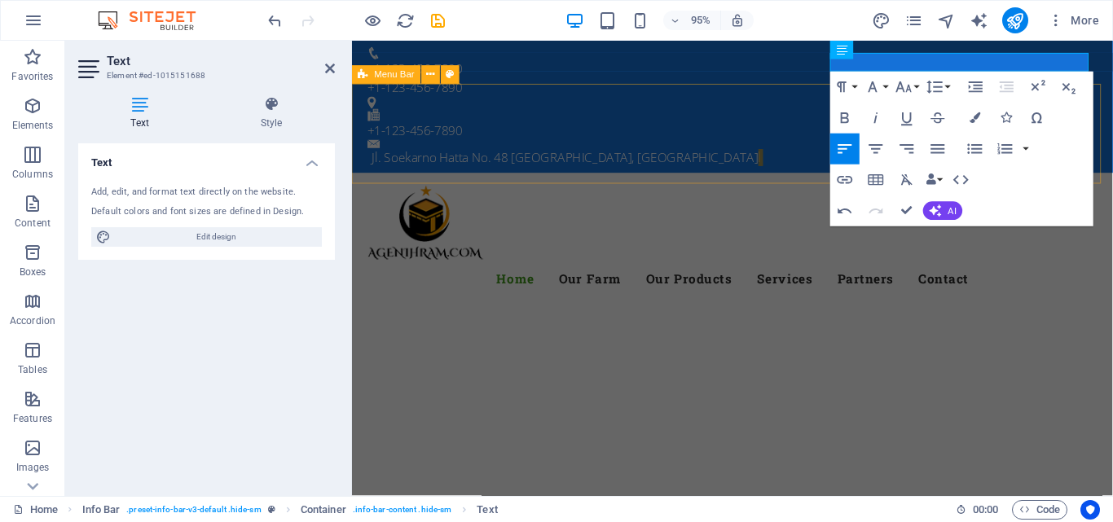
click at [726, 180] on div "Menu Home Our Farm Our Products Services Partners Contact" at bounding box center [752, 252] width 801 height 144
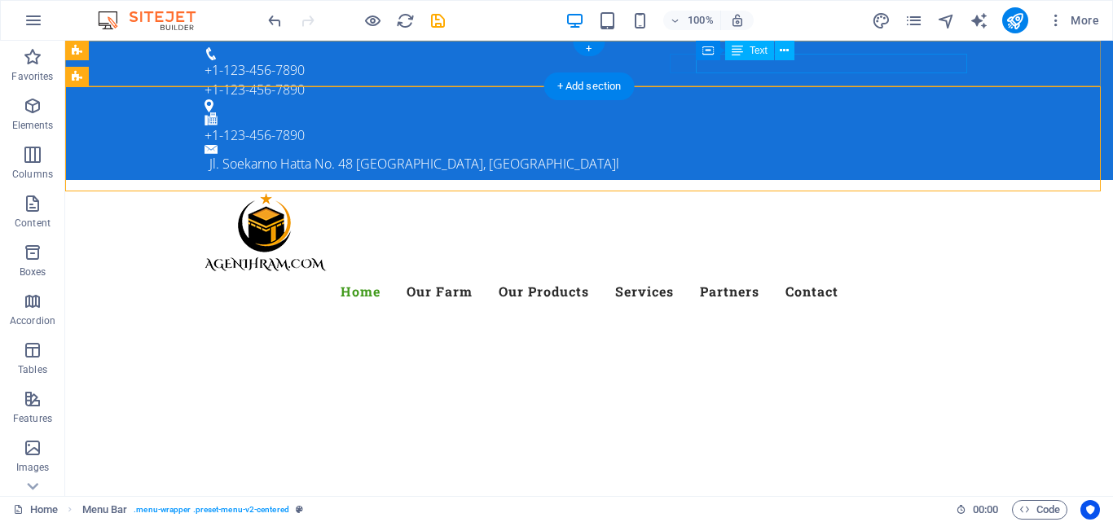
click at [889, 154] on div "Jl. Soekarno Hatta No. 48 Bandung, Jawa Barat l" at bounding box center [591, 164] width 765 height 20
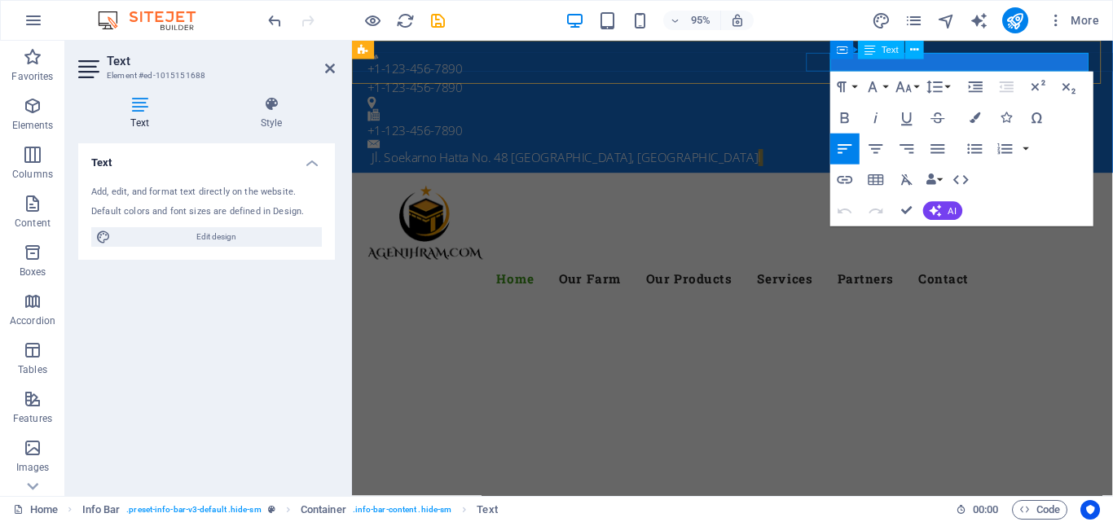
click at [1113, 154] on p "Jl. Soekarno Hatta No. 48 Bandung, Jawa Barat l" at bounding box center [755, 164] width 765 height 20
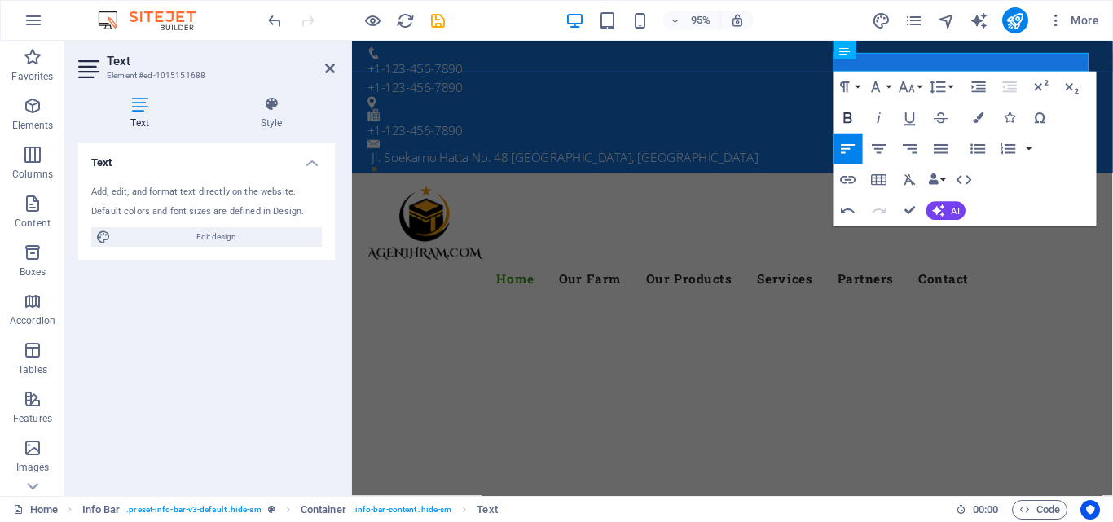
click at [853, 117] on icon "button" at bounding box center [849, 118] width 19 height 19
click at [862, 154] on p "Jl. Soekarno Hatta No. 48 Bandung, Jawa Barat" at bounding box center [755, 164] width 765 height 20
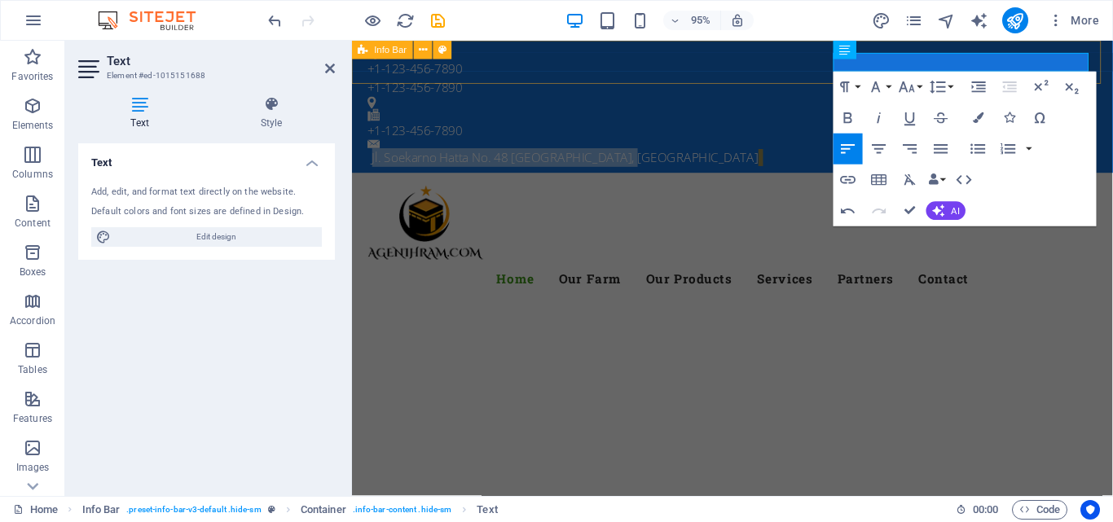
drag, startPoint x: 858, startPoint y: 68, endPoint x: 1132, endPoint y: 59, distance: 274.0
click at [1113, 59] on div "+1-123-456-7890 +1-123-456-7890 +1-123-456-7890 Jl. Soekarno Hatta No. 48 Bandu…" at bounding box center [752, 110] width 801 height 139
click at [855, 117] on icon "button" at bounding box center [849, 118] width 19 height 19
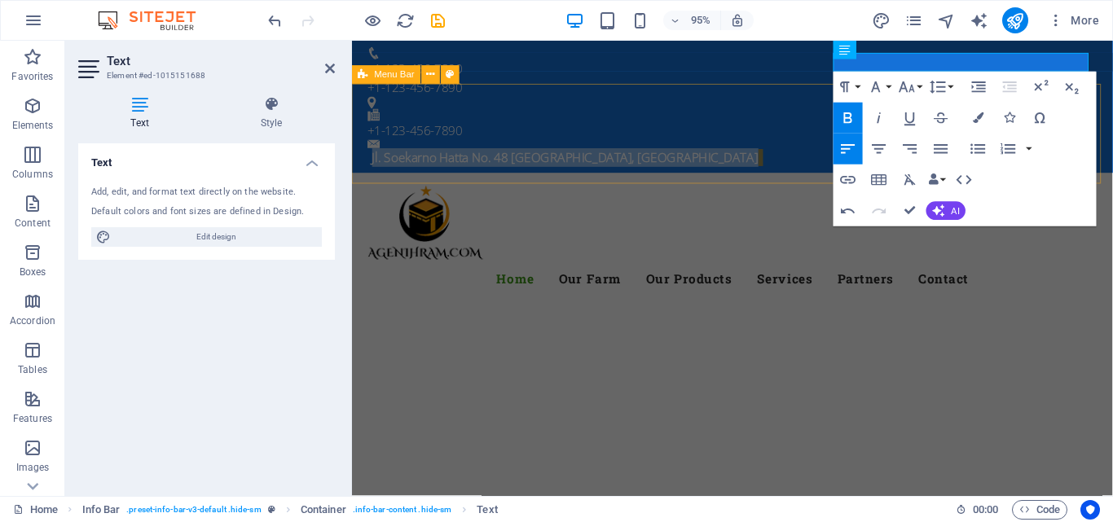
click at [799, 180] on div "Menu Home Our Farm Our Products Services Partners Contact" at bounding box center [752, 252] width 801 height 144
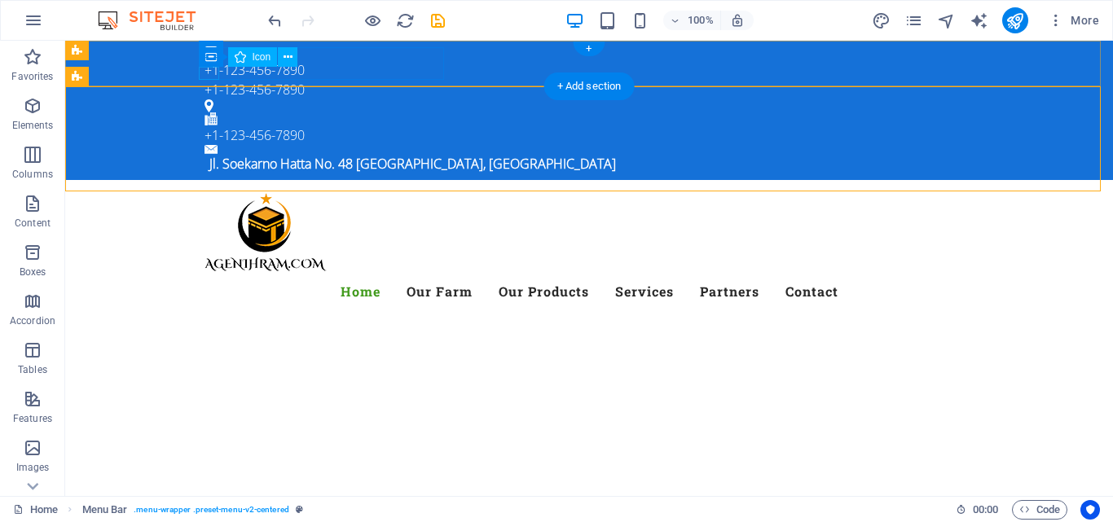
click at [207, 99] on figure at bounding box center [583, 105] width 756 height 13
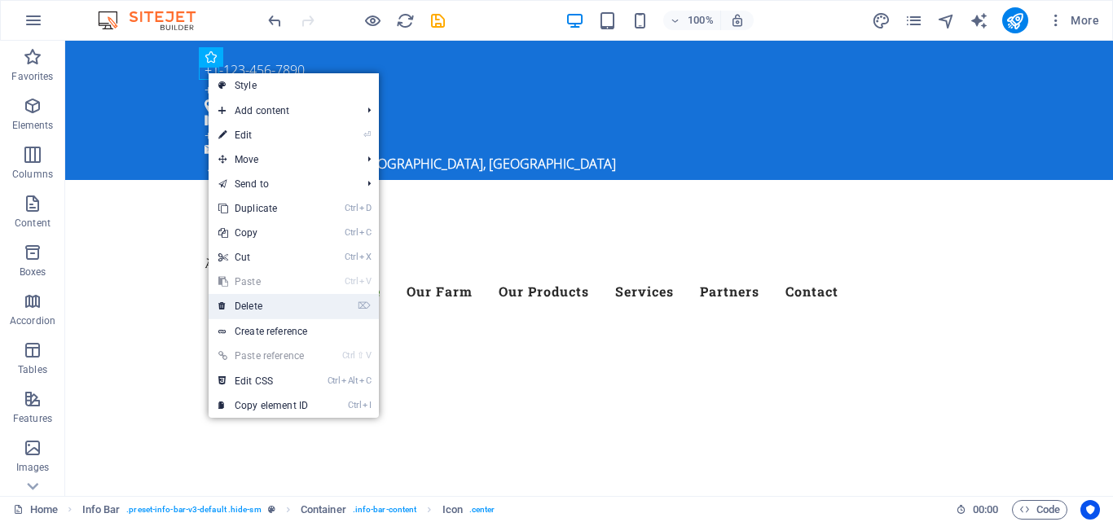
click at [263, 307] on link "⌦ Delete" at bounding box center [263, 306] width 109 height 24
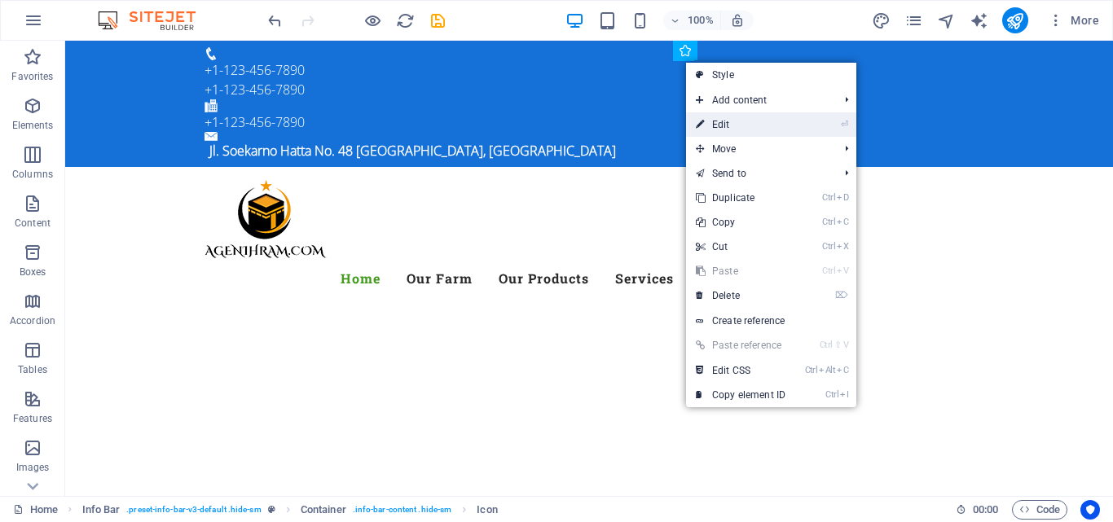
click at [725, 123] on link "⏎ Edit" at bounding box center [740, 124] width 109 height 24
select select "xMidYMid"
select select "px"
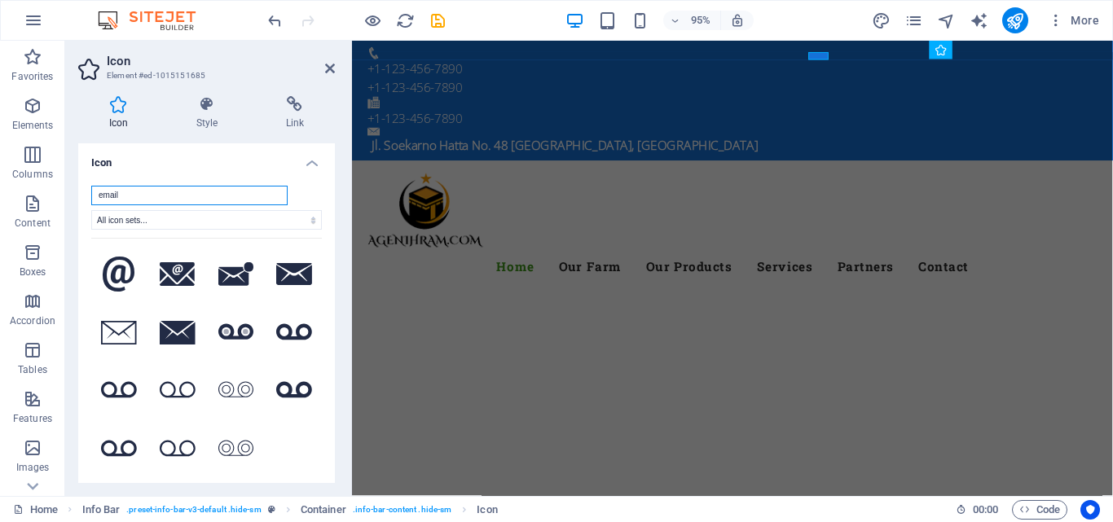
click at [207, 201] on input "email" at bounding box center [189, 196] width 196 height 20
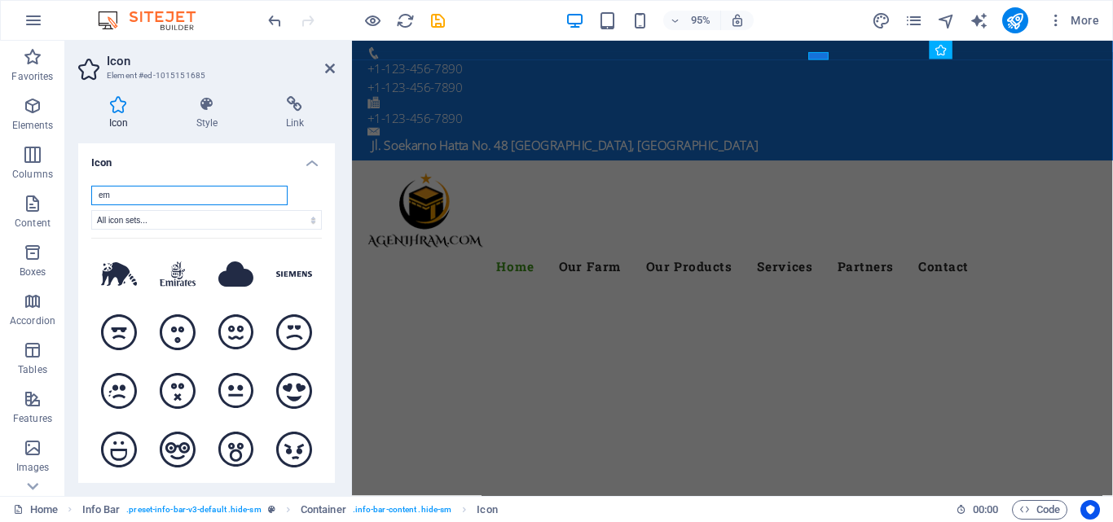
type input "e"
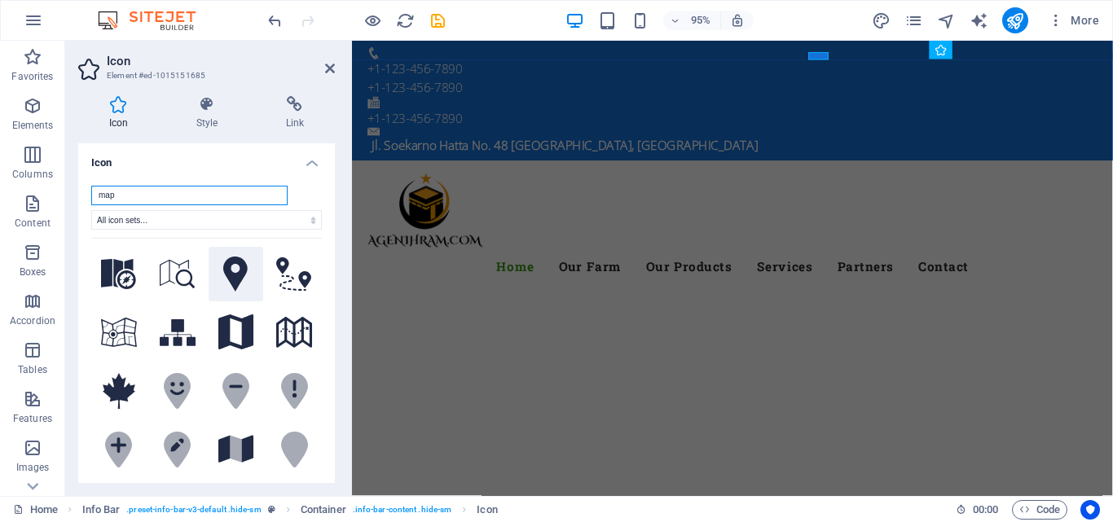
type input "map"
click at [227, 265] on icon at bounding box center [235, 275] width 24 height 36
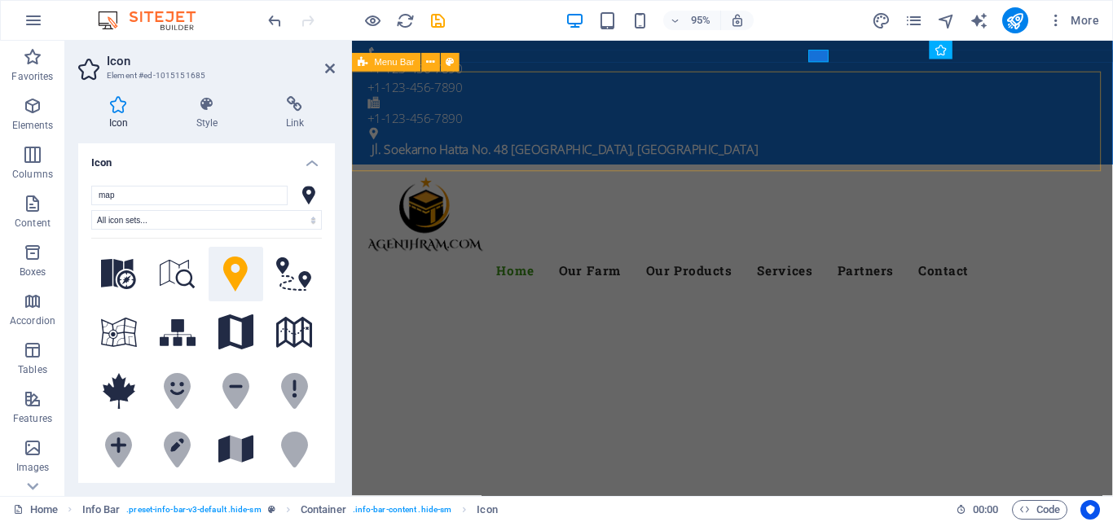
click at [708, 171] on div "Menu Home Our Farm Our Products Services Partners Contact" at bounding box center [752, 243] width 801 height 144
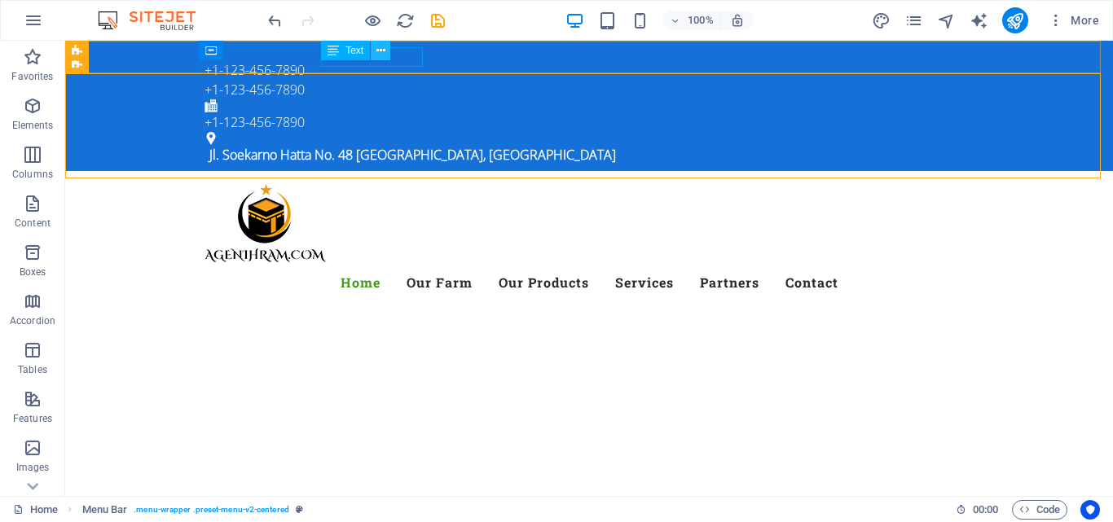
click at [381, 55] on icon at bounding box center [381, 50] width 9 height 17
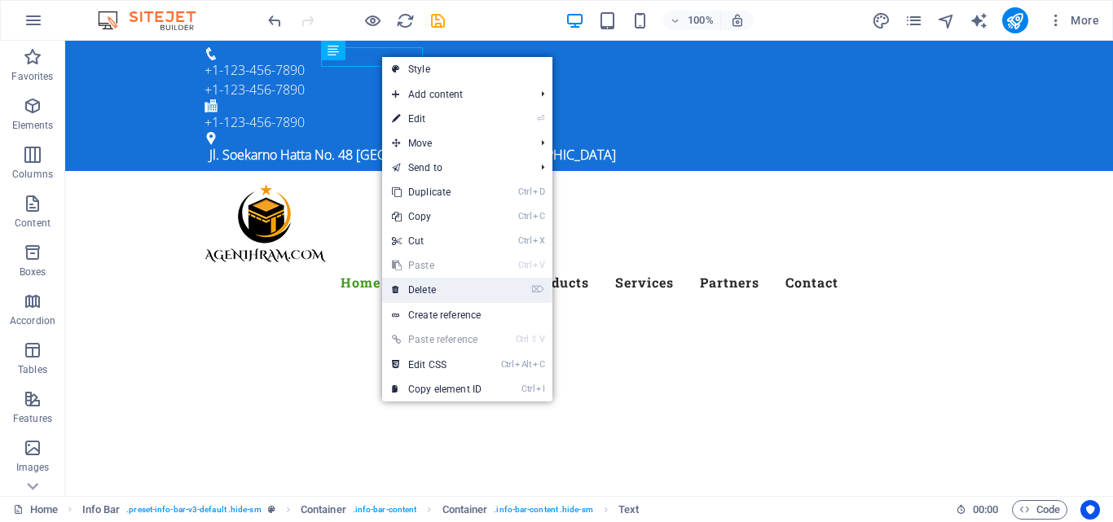
click at [432, 285] on link "⌦ Delete" at bounding box center [436, 290] width 109 height 24
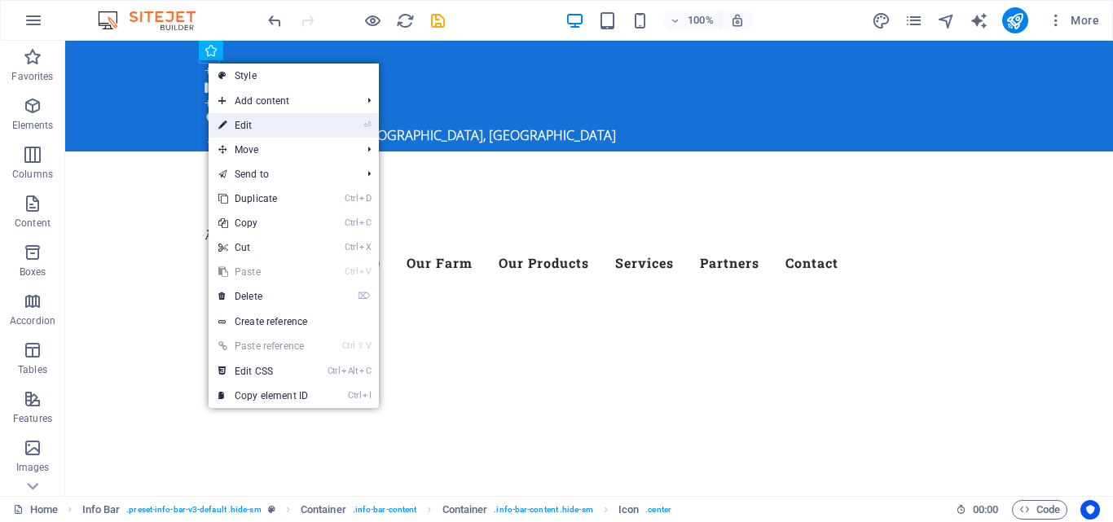
click at [282, 128] on link "⏎ Edit" at bounding box center [263, 125] width 109 height 24
select select "xMidYMid"
select select "px"
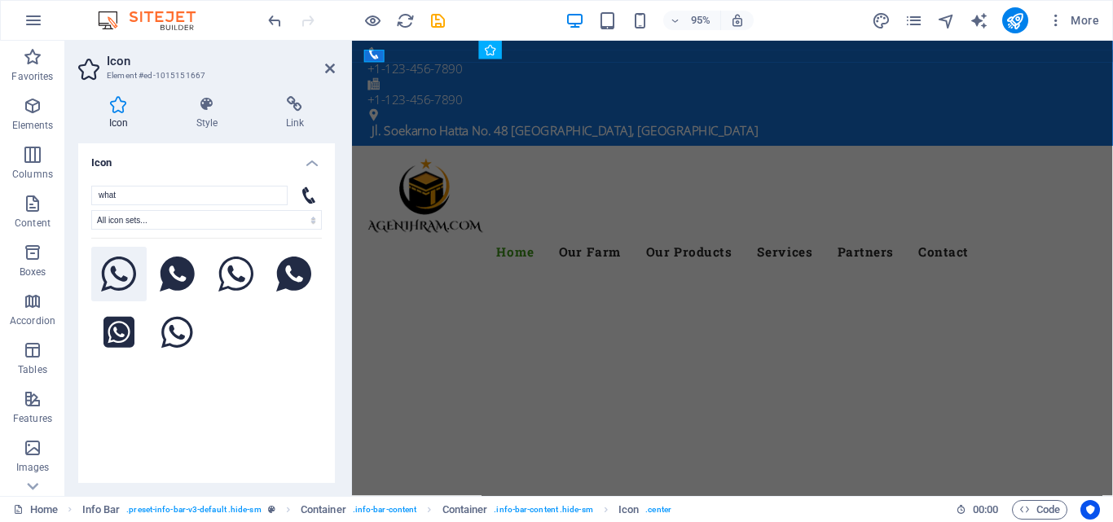
type input "what"
click at [119, 272] on icon at bounding box center [119, 275] width 36 height 36
click at [428, 60] on div "+1-123-456-7890" at bounding box center [746, 70] width 756 height 20
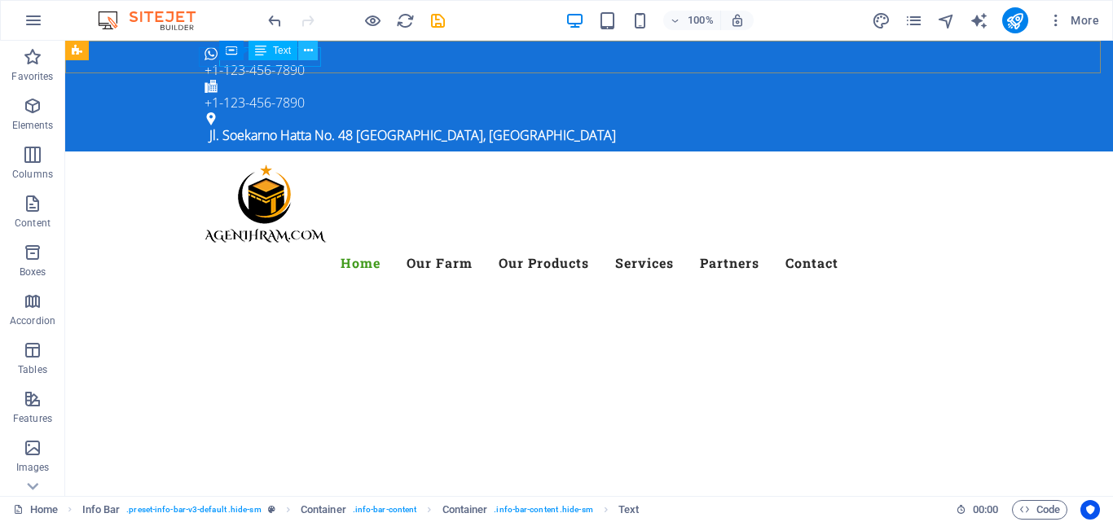
click at [304, 55] on icon at bounding box center [308, 50] width 9 height 17
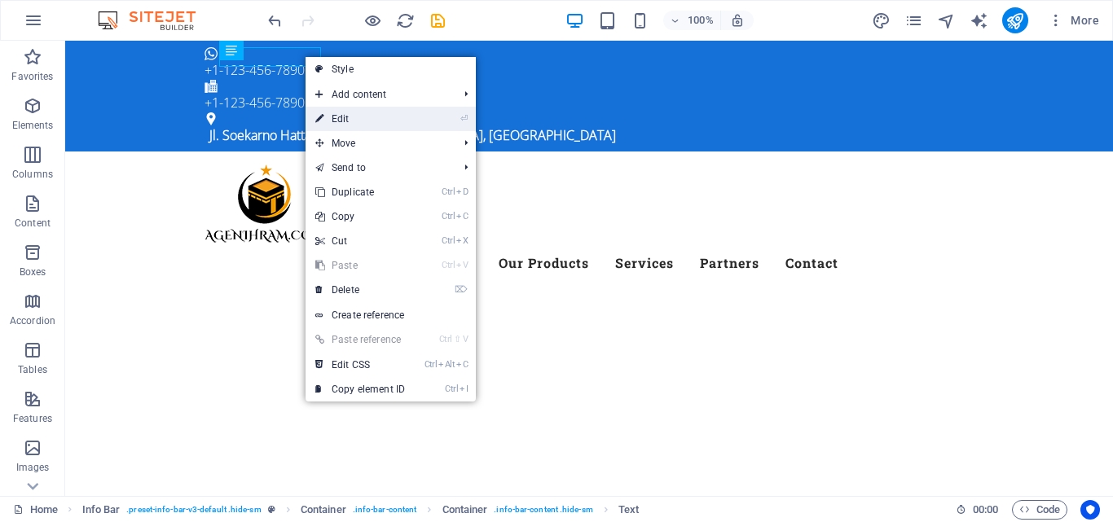
click at [346, 111] on link "⏎ Edit" at bounding box center [360, 119] width 109 height 24
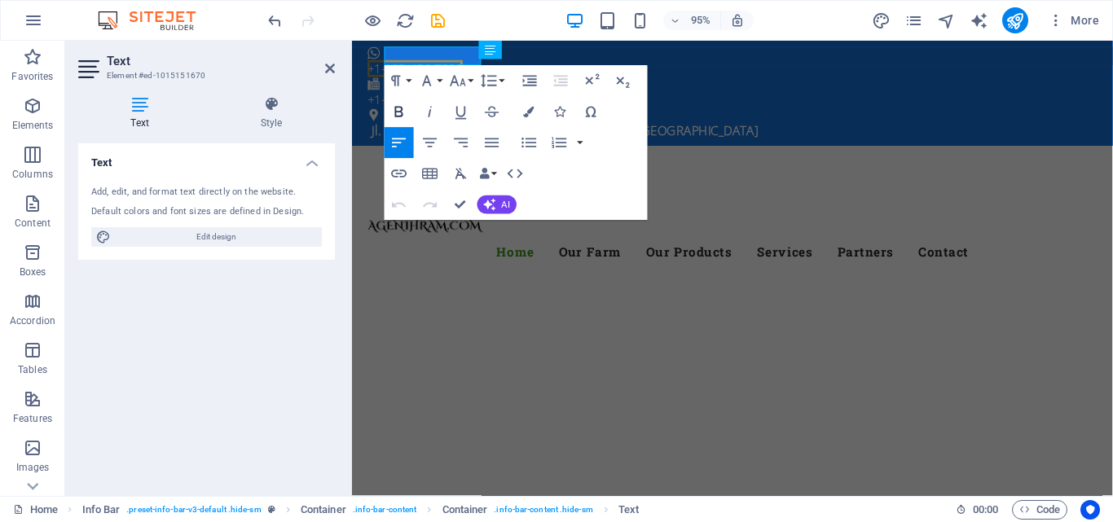
click at [393, 111] on icon "button" at bounding box center [399, 112] width 19 height 19
click at [462, 61] on span "+1-123-456-7890" at bounding box center [418, 70] width 100 height 18
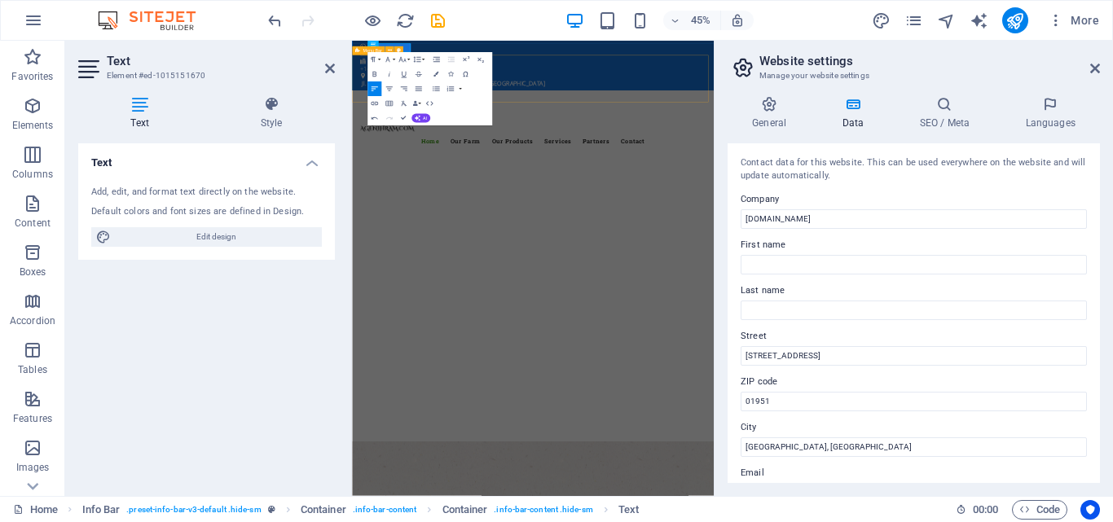
click at [747, 152] on div "Menu Home Our Farm Our Products Services Partners Contact" at bounding box center [754, 224] width 805 height 144
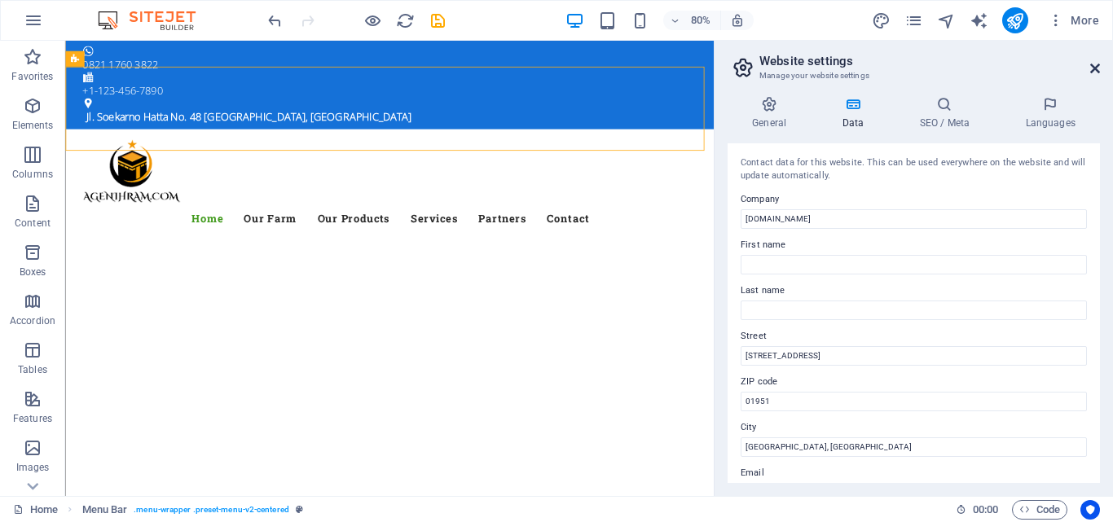
click at [1092, 68] on icon at bounding box center [1096, 68] width 10 height 13
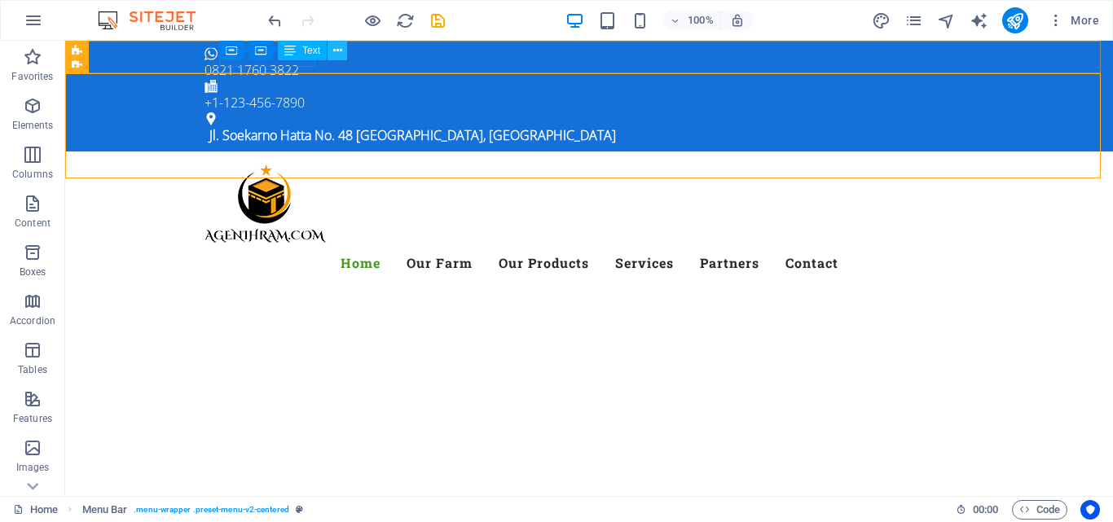
click at [332, 56] on button at bounding box center [338, 51] width 20 height 20
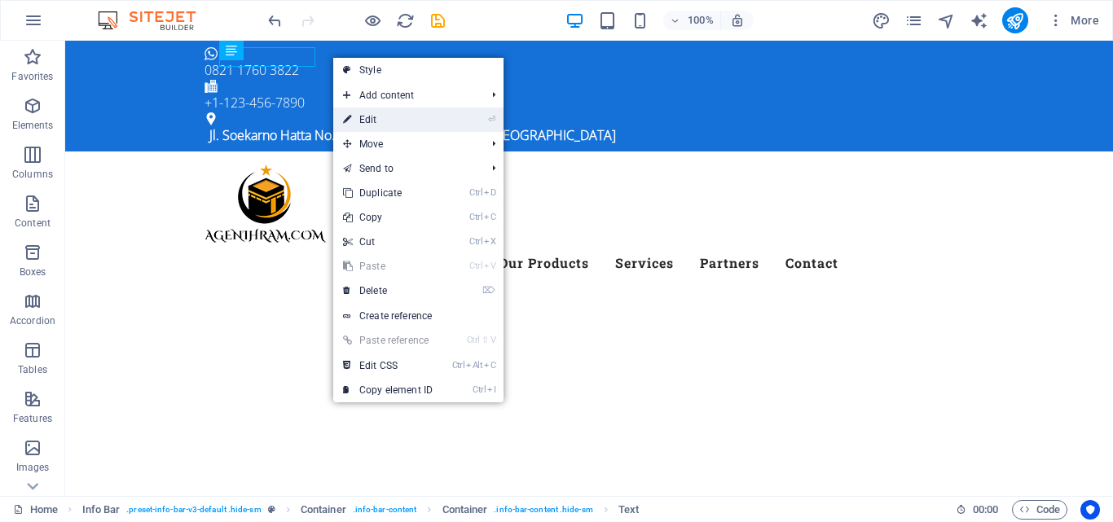
click at [381, 128] on link "⏎ Edit" at bounding box center [387, 120] width 109 height 24
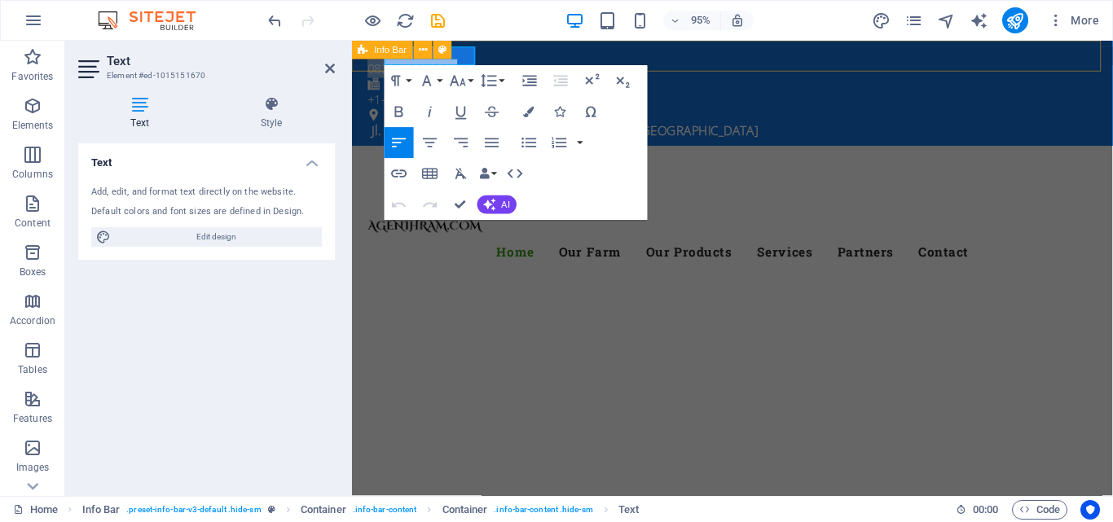
drag, startPoint x: 389, startPoint y: 64, endPoint x: 485, endPoint y: 64, distance: 96.2
click at [485, 64] on div "0821 1760 3822 +1-123-456-7890 Jl. Soekarno Hatta No. 48 Bandung, Jawa Barat" at bounding box center [752, 96] width 801 height 111
click at [403, 106] on icon "button" at bounding box center [399, 112] width 19 height 19
click at [737, 152] on div "Menu Home Our Farm Our Products Services Partners Contact" at bounding box center [752, 224] width 801 height 144
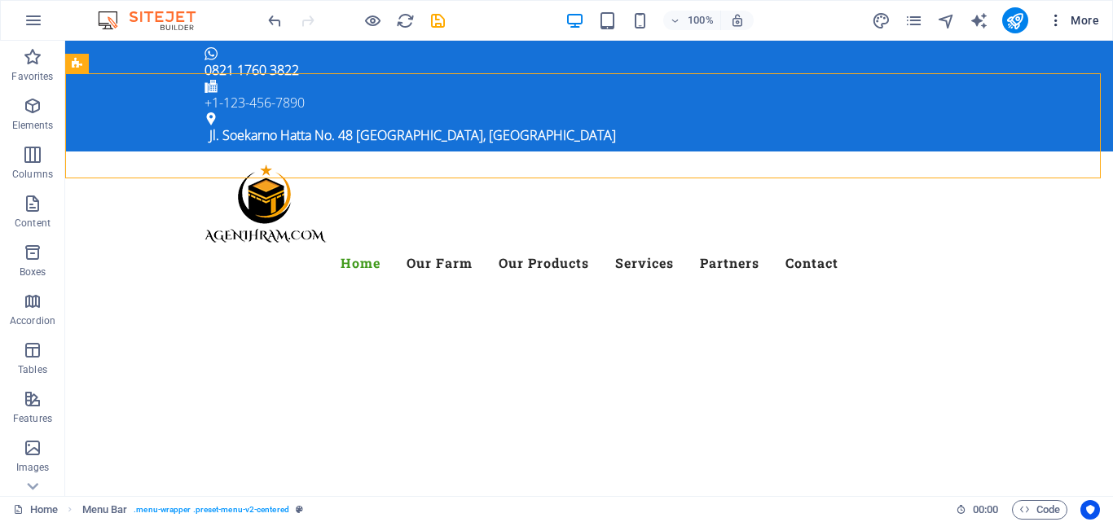
click at [1061, 20] on icon "button" at bounding box center [1056, 20] width 16 height 16
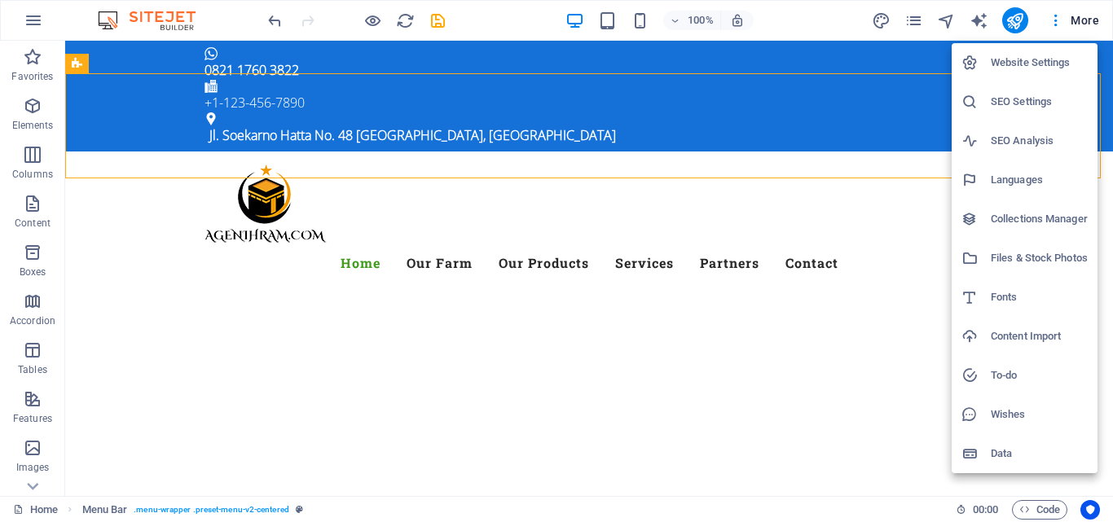
click at [947, 24] on div at bounding box center [556, 261] width 1113 height 522
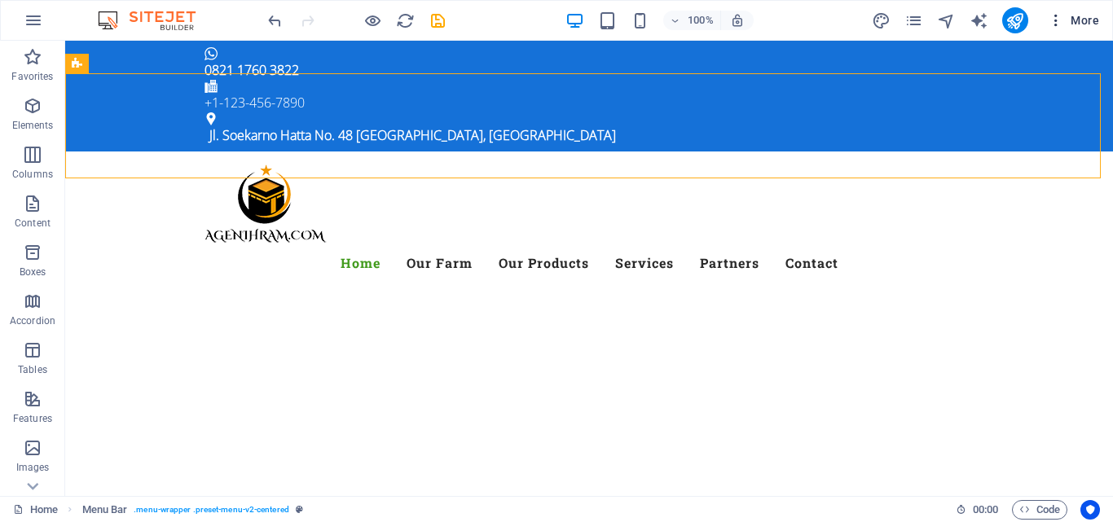
click at [1084, 21] on span "More" at bounding box center [1073, 20] width 51 height 16
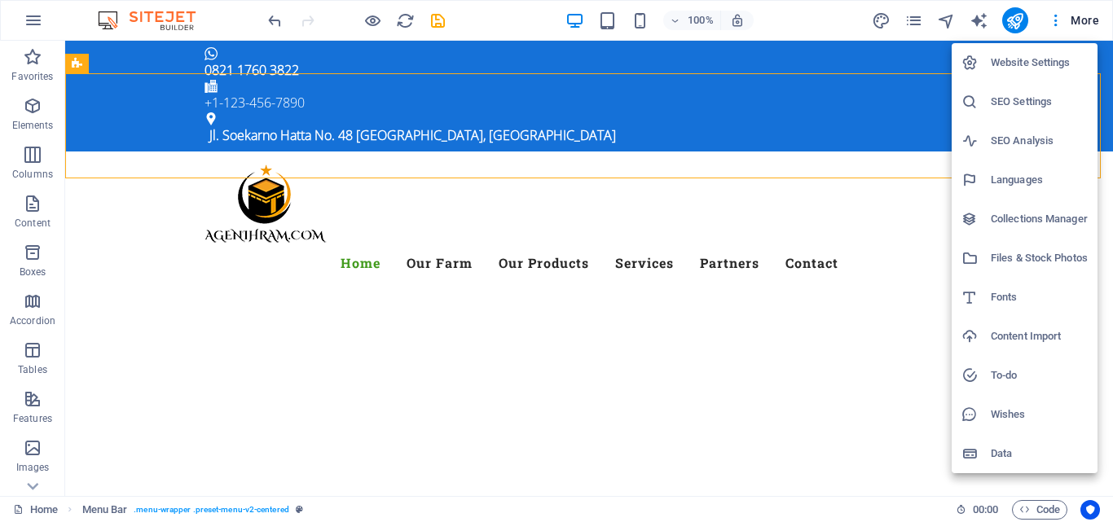
click at [438, 24] on div at bounding box center [556, 261] width 1113 height 522
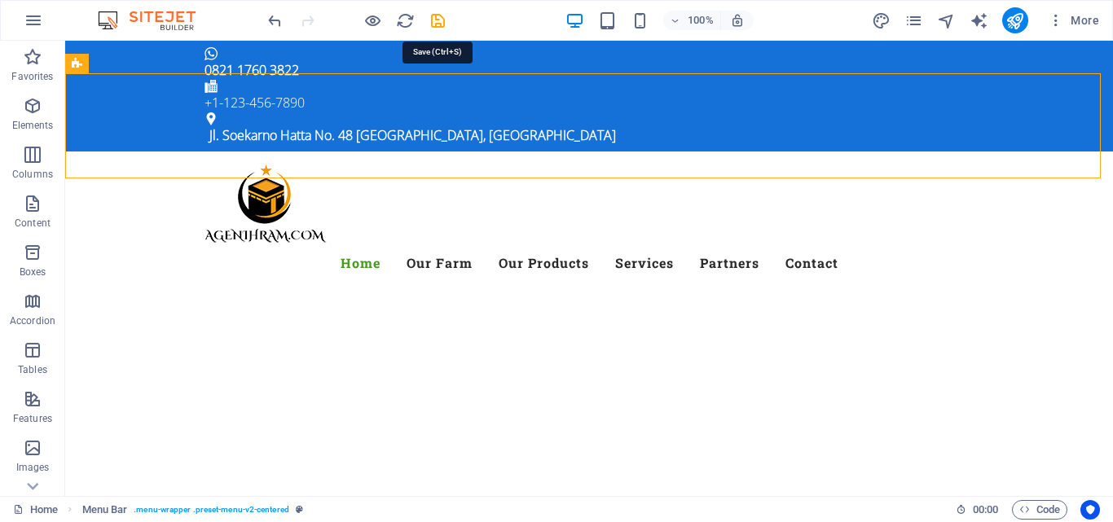
click at [438, 24] on icon "save" at bounding box center [438, 20] width 19 height 19
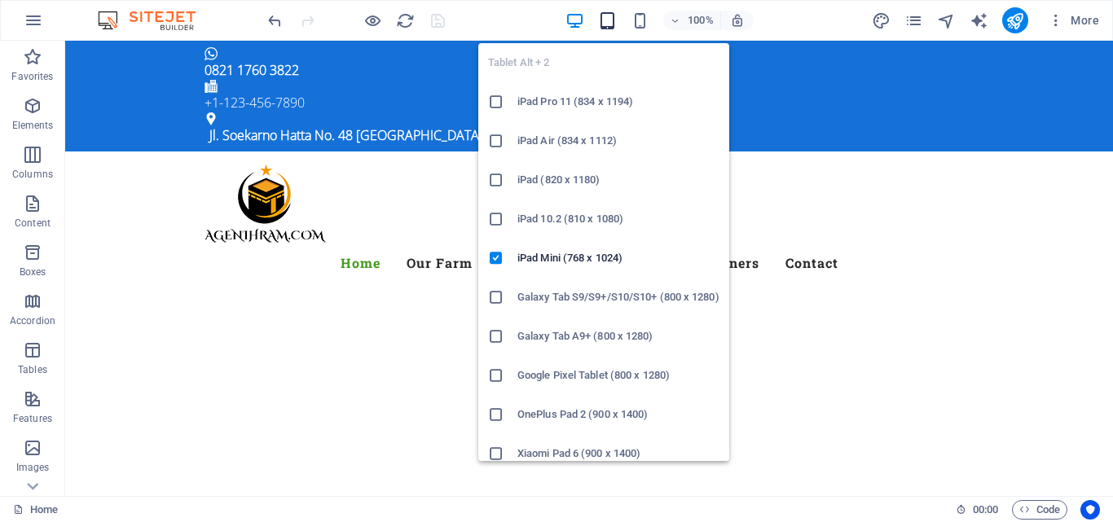
click at [606, 26] on icon "button" at bounding box center [607, 20] width 19 height 19
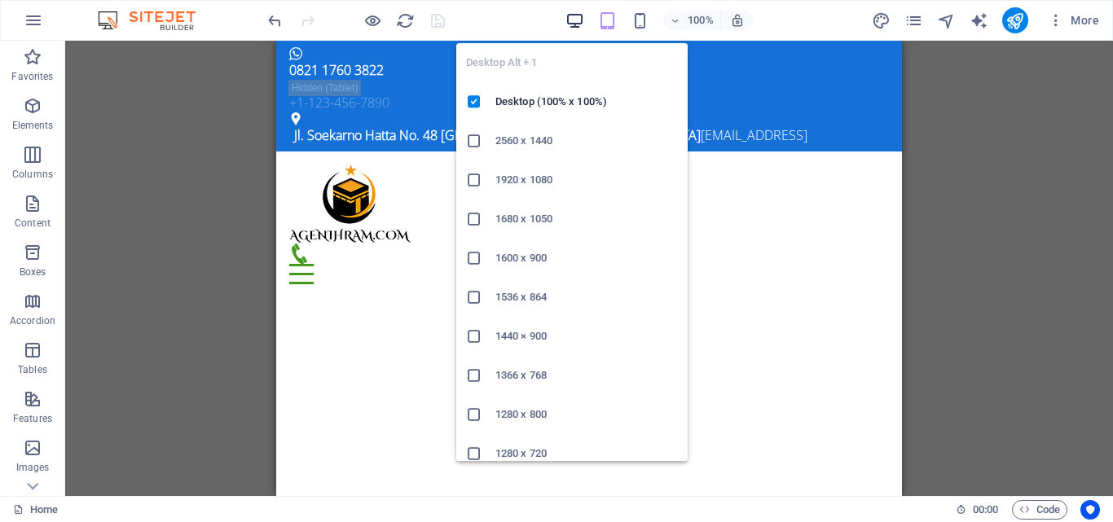
click at [571, 19] on icon "button" at bounding box center [575, 20] width 19 height 19
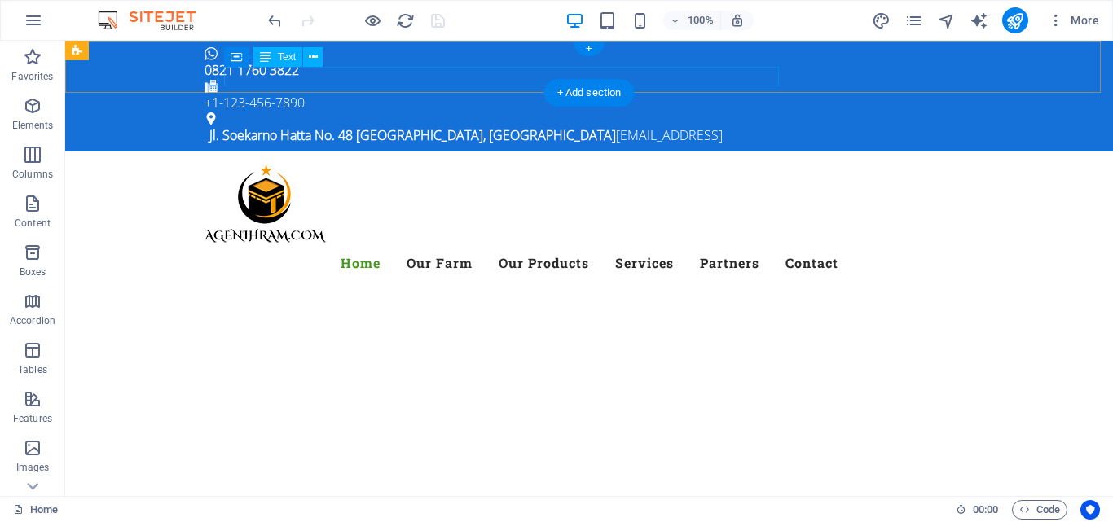
click at [724, 126] on div "Jl. Soekarno Hatta No. 48 Bandung, Jawa Barat 8ab72fef359b58293d69dfba0ff259@cp…" at bounding box center [591, 136] width 765 height 20
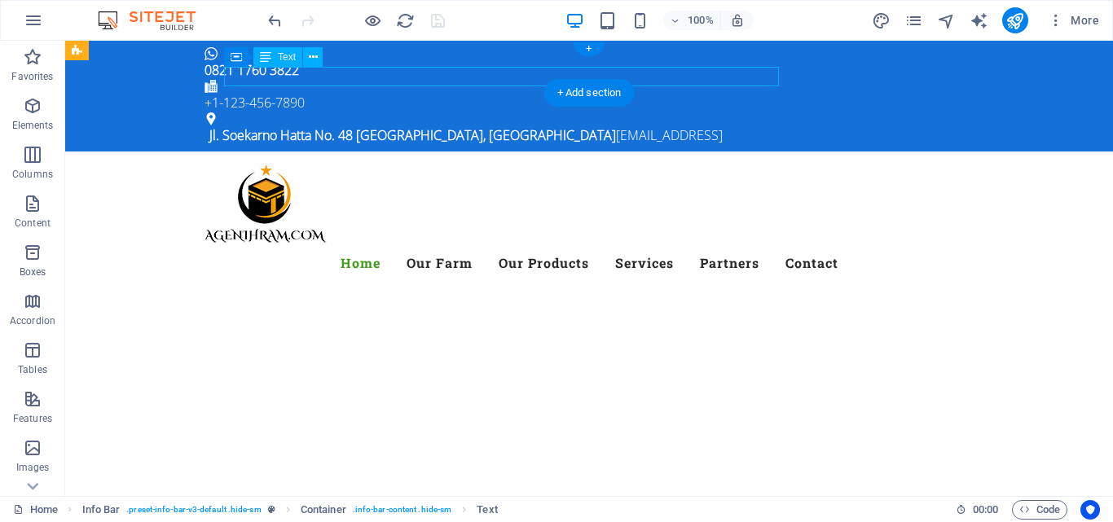
click at [755, 126] on div "Jl. Soekarno Hatta No. 48 Bandung, Jawa Barat 8ab72fef359b58293d69dfba0ff259@cp…" at bounding box center [591, 136] width 765 height 20
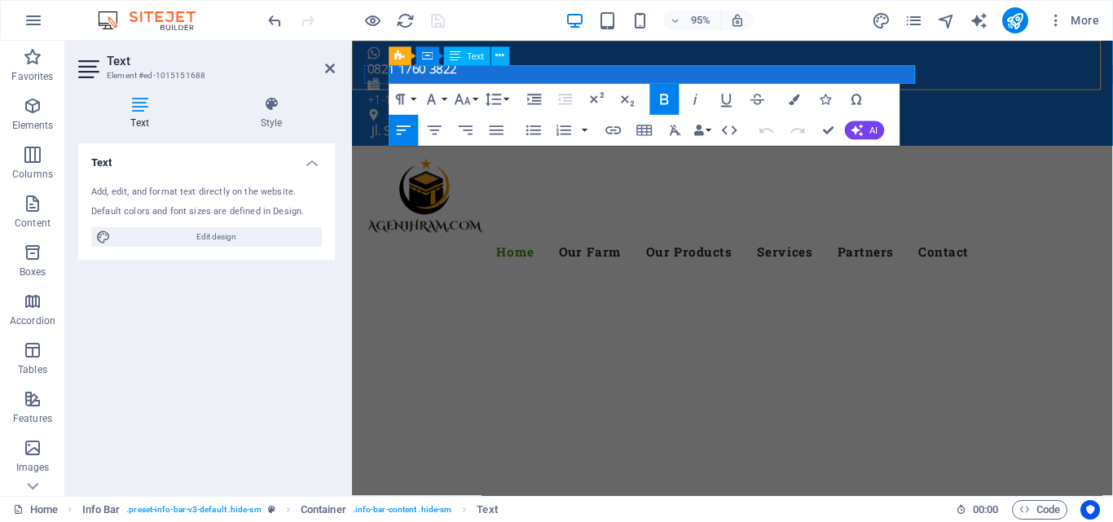
click at [657, 126] on strong "Jl. Soekarno Hatta No. 48 Bandung, Jawa Barat" at bounding box center [576, 135] width 407 height 18
click at [780, 126] on link "8ab72fef359b58293d69dfba0ff259@cpanel.local" at bounding box center [833, 135] width 107 height 18
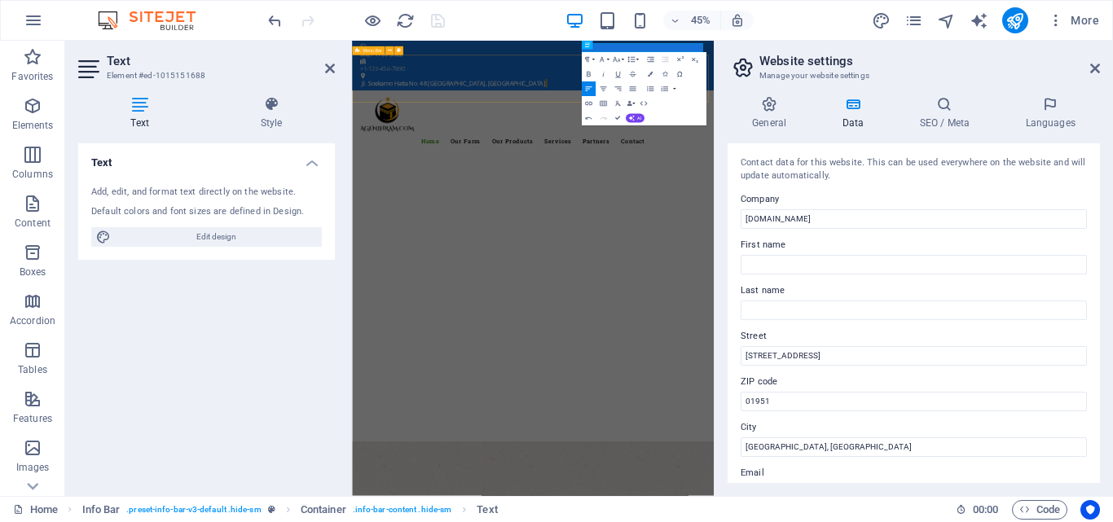
click at [734, 152] on div "Menu Home Our Farm Our Products Services Partners Contact" at bounding box center [754, 224] width 805 height 144
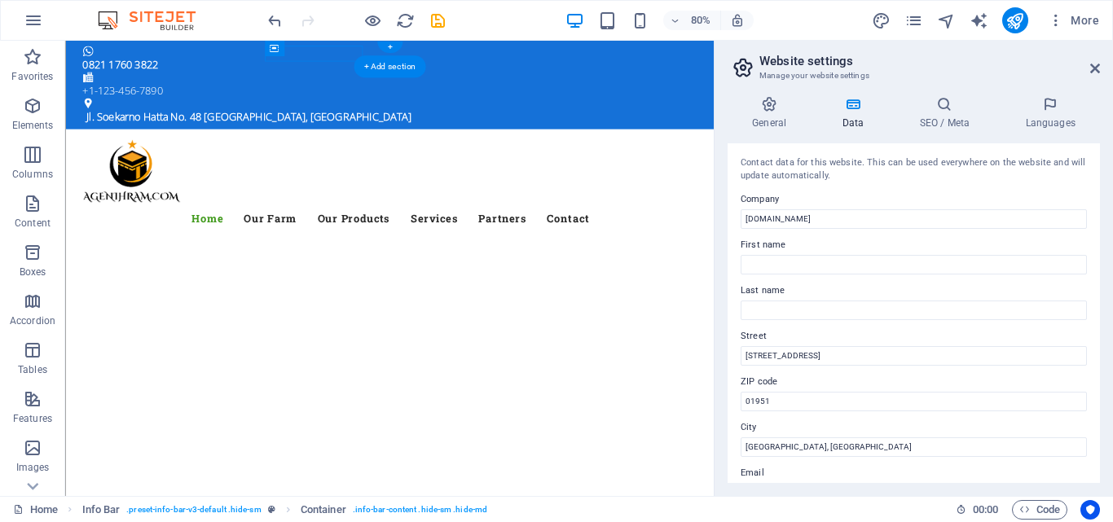
drag, startPoint x: 341, startPoint y: 95, endPoint x: 372, endPoint y: 59, distance: 48.0
click at [372, 93] on div "+1-123-456-7890" at bounding box center [464, 103] width 756 height 20
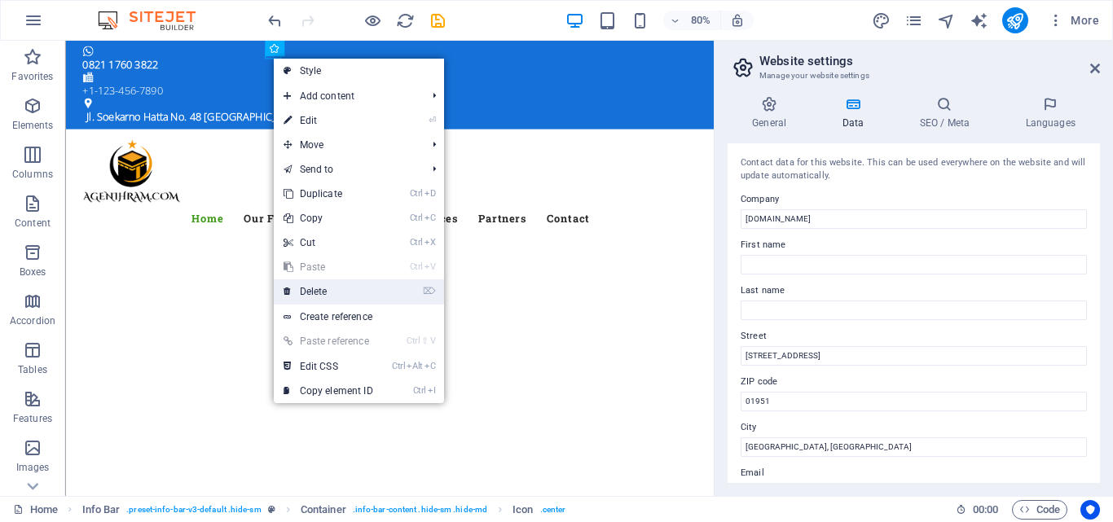
click at [313, 299] on link "⌦ Delete" at bounding box center [328, 292] width 109 height 24
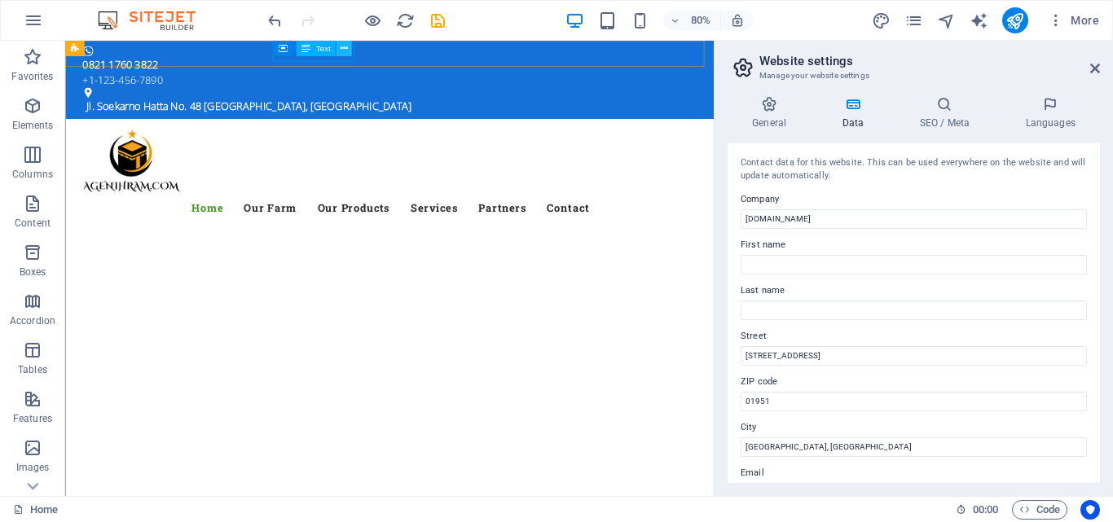
click at [344, 50] on icon at bounding box center [344, 49] width 7 height 14
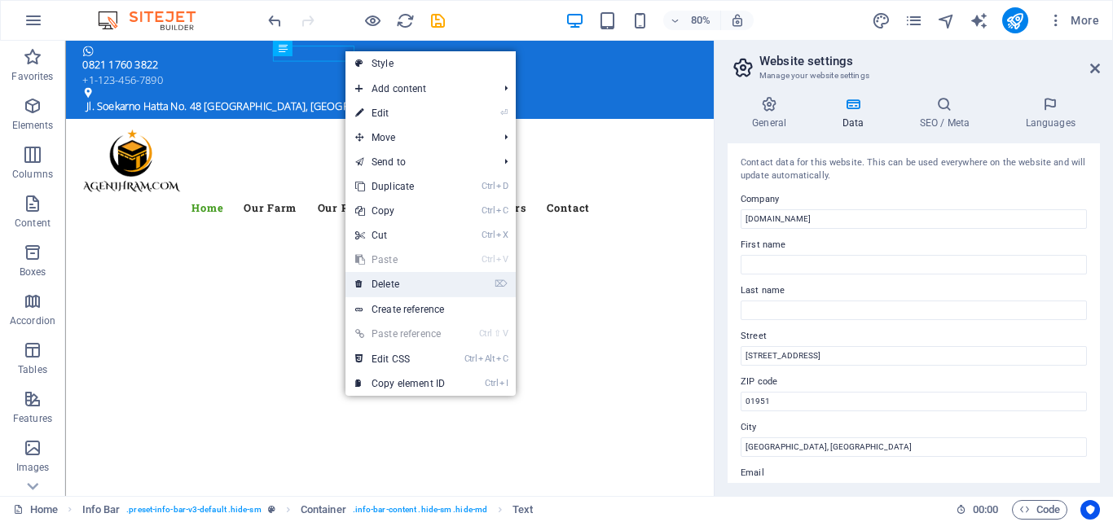
click at [386, 284] on link "⌦ Delete" at bounding box center [400, 284] width 109 height 24
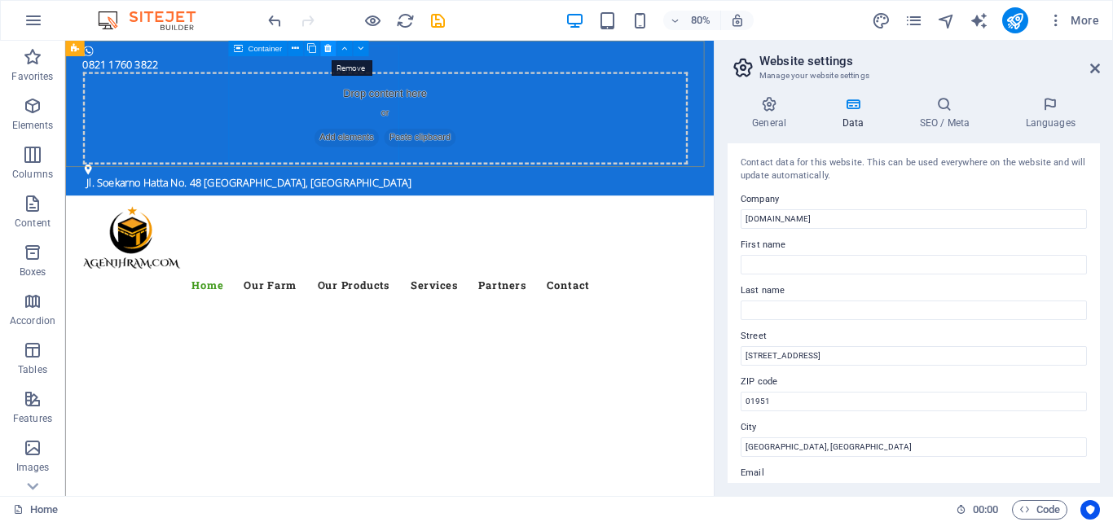
click at [330, 51] on icon at bounding box center [327, 49] width 7 height 14
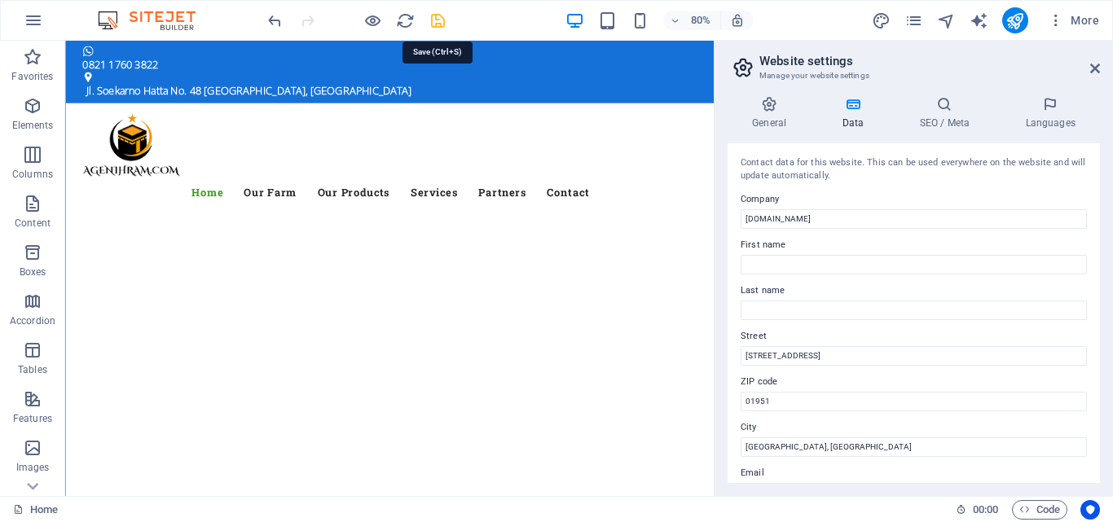
click at [443, 23] on icon "save" at bounding box center [438, 20] width 19 height 19
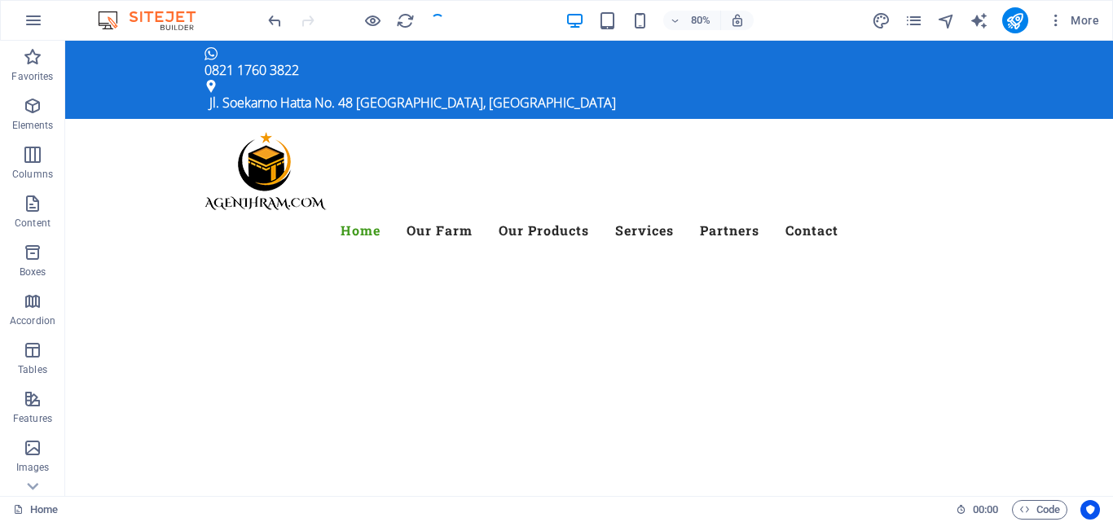
checkbox input "false"
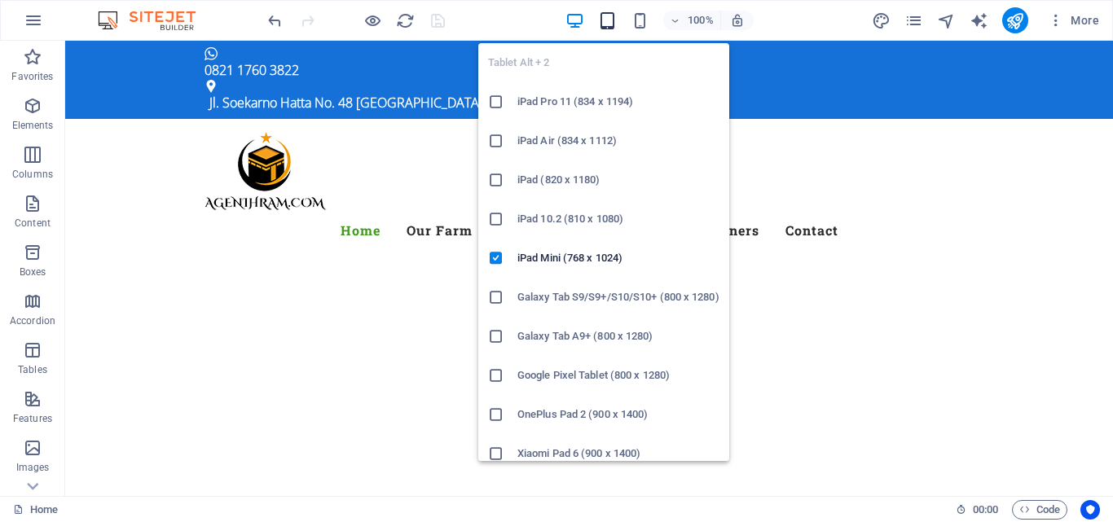
click at [607, 18] on icon "button" at bounding box center [607, 20] width 19 height 19
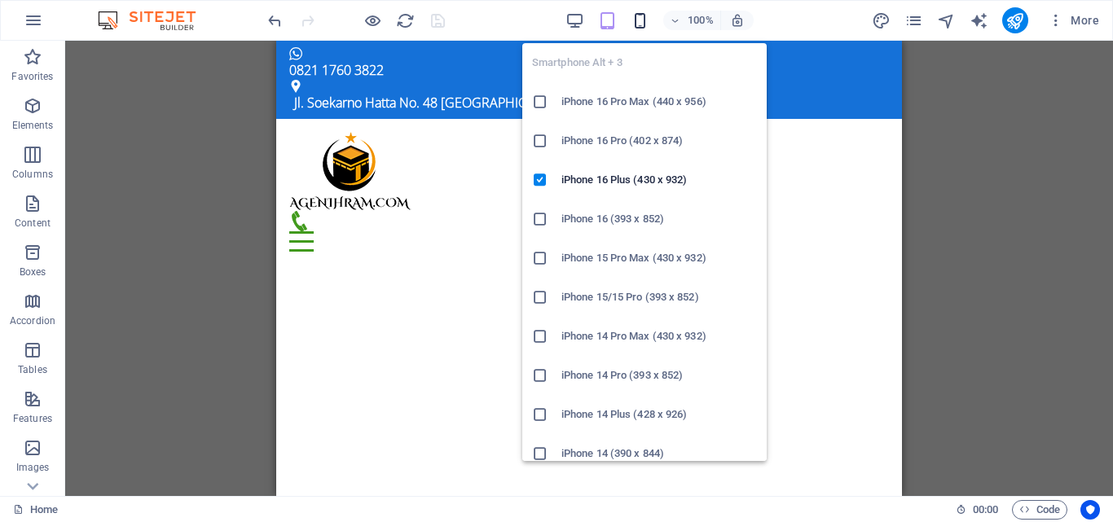
click at [638, 24] on icon "button" at bounding box center [640, 20] width 19 height 19
